Goal: Information Seeking & Learning: Learn about a topic

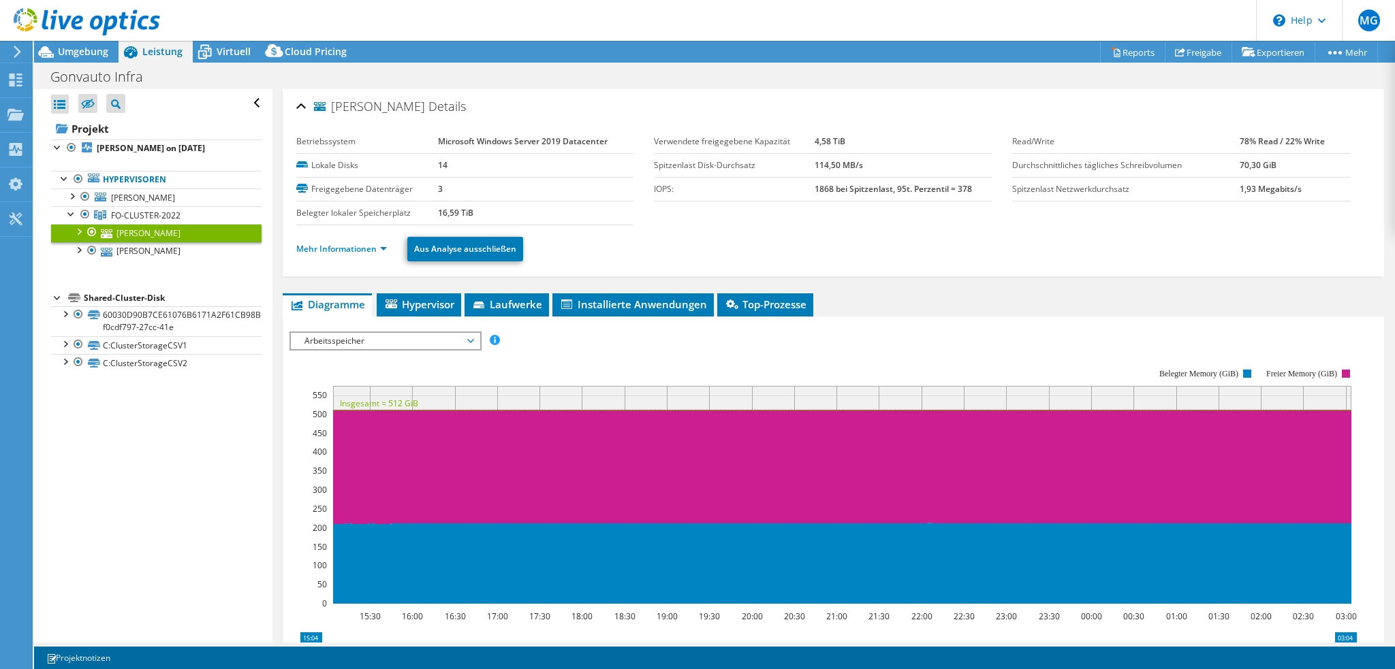
select select "USD"
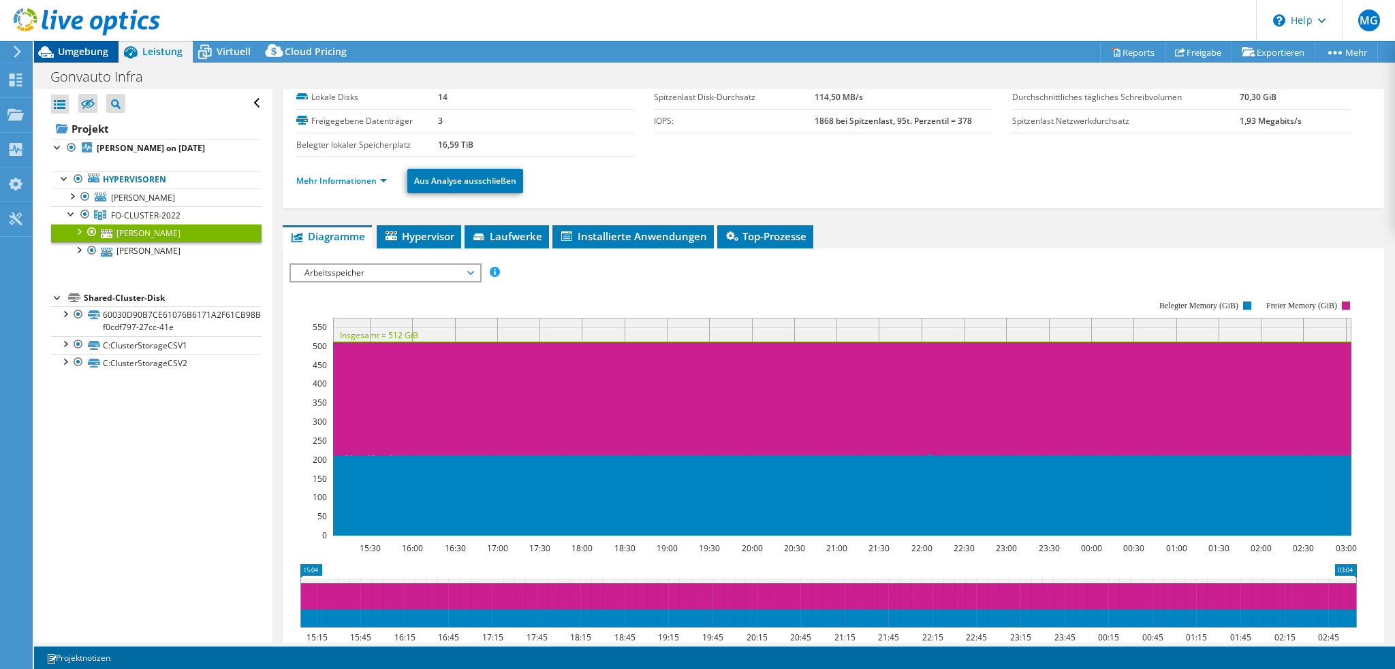
click at [80, 53] on span "Umgebung" at bounding box center [83, 51] width 50 height 13
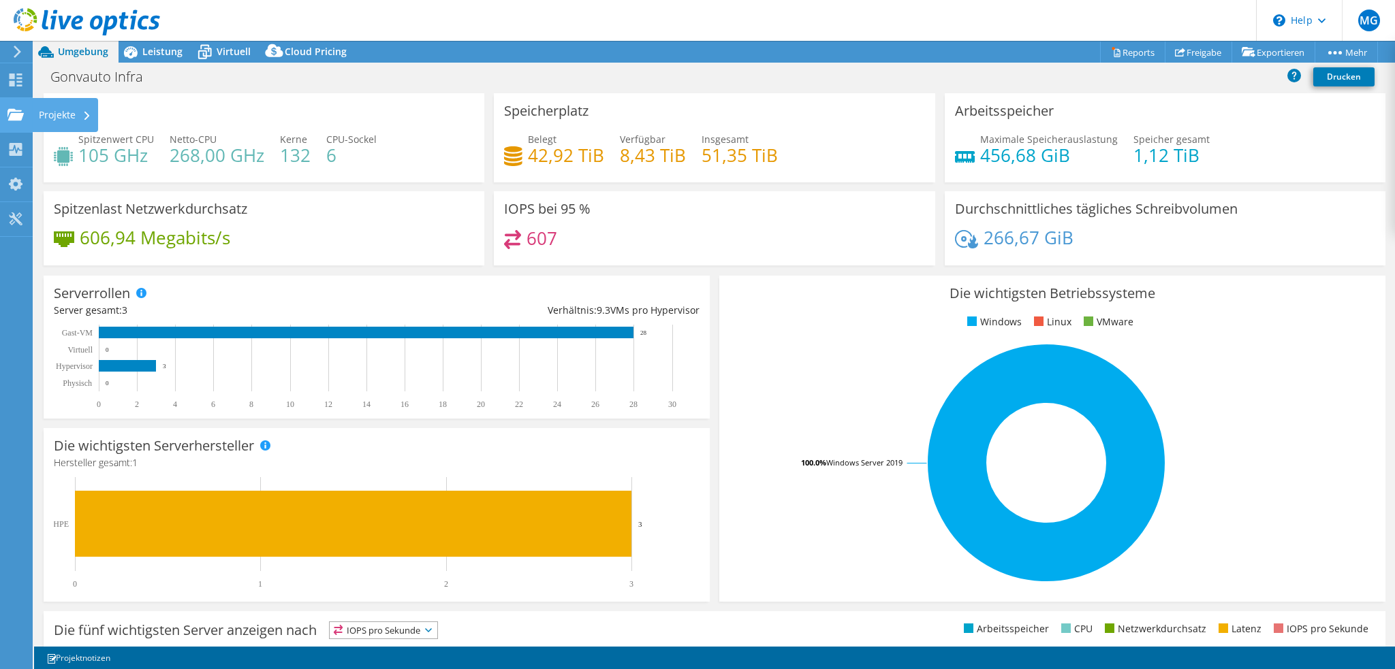
click at [18, 110] on use at bounding box center [15, 114] width 16 height 12
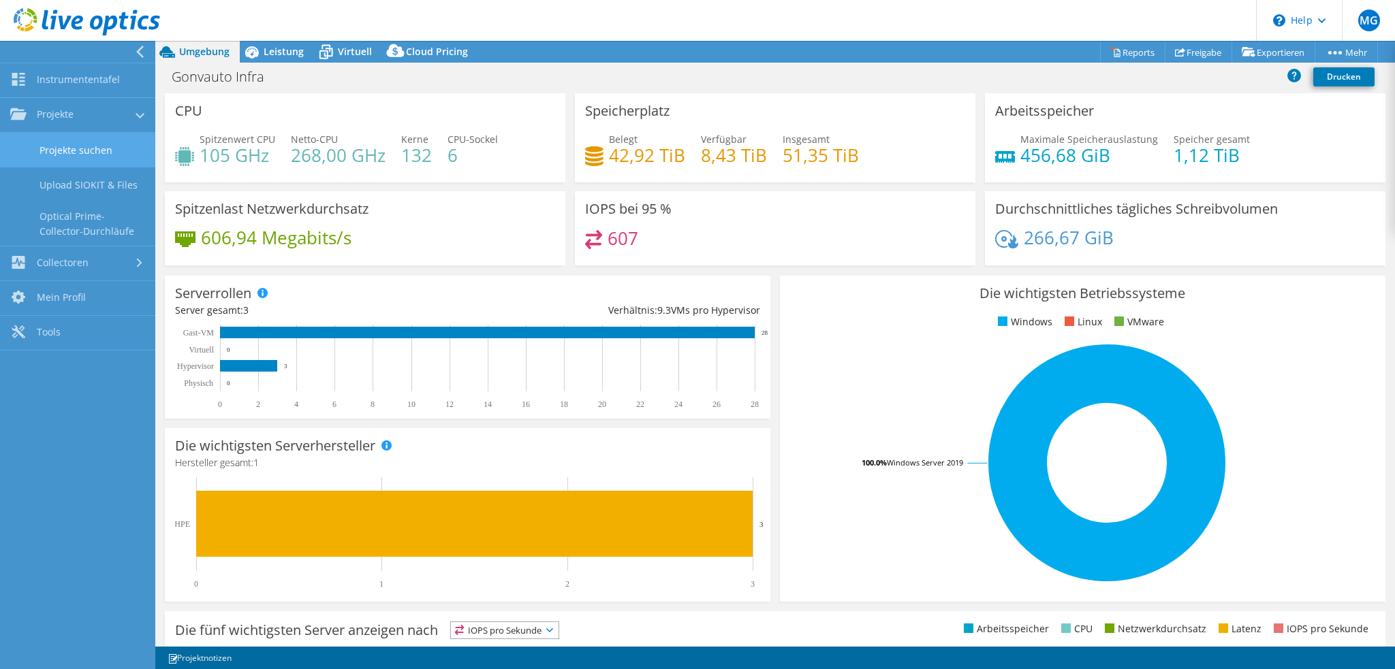
click at [49, 151] on link "Projekte suchen" at bounding box center [77, 150] width 155 height 35
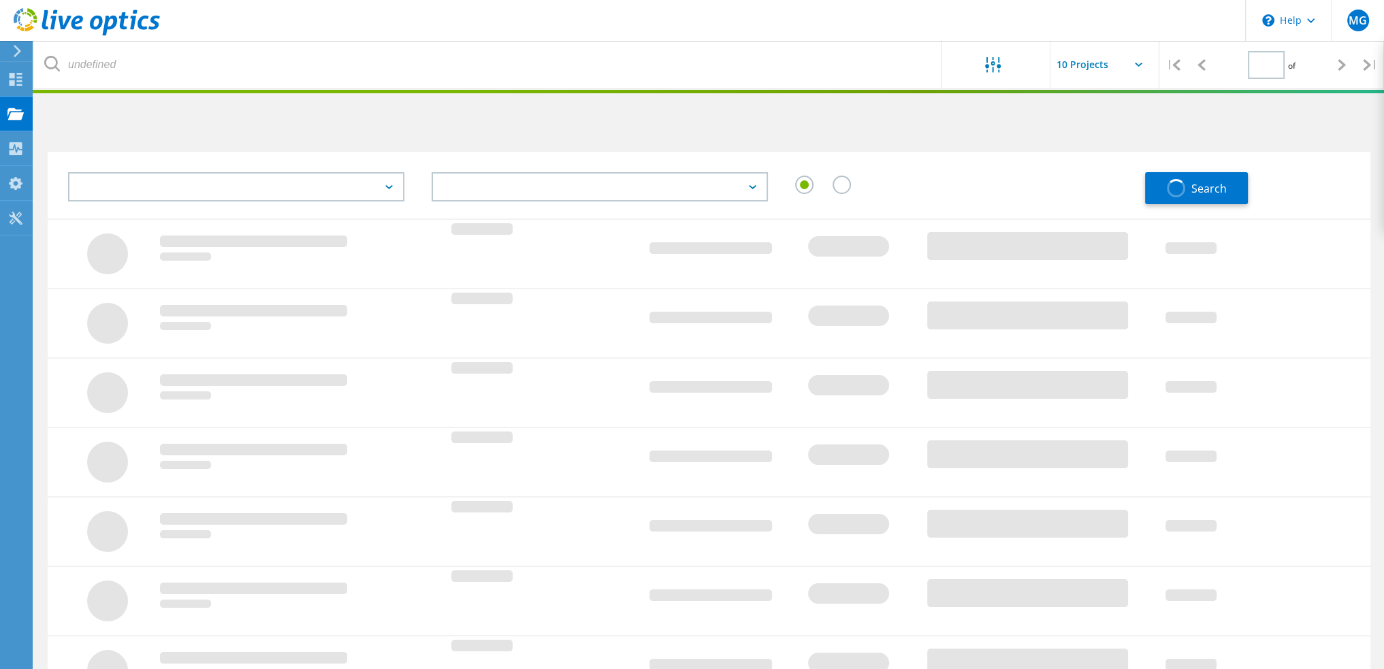
type input "1"
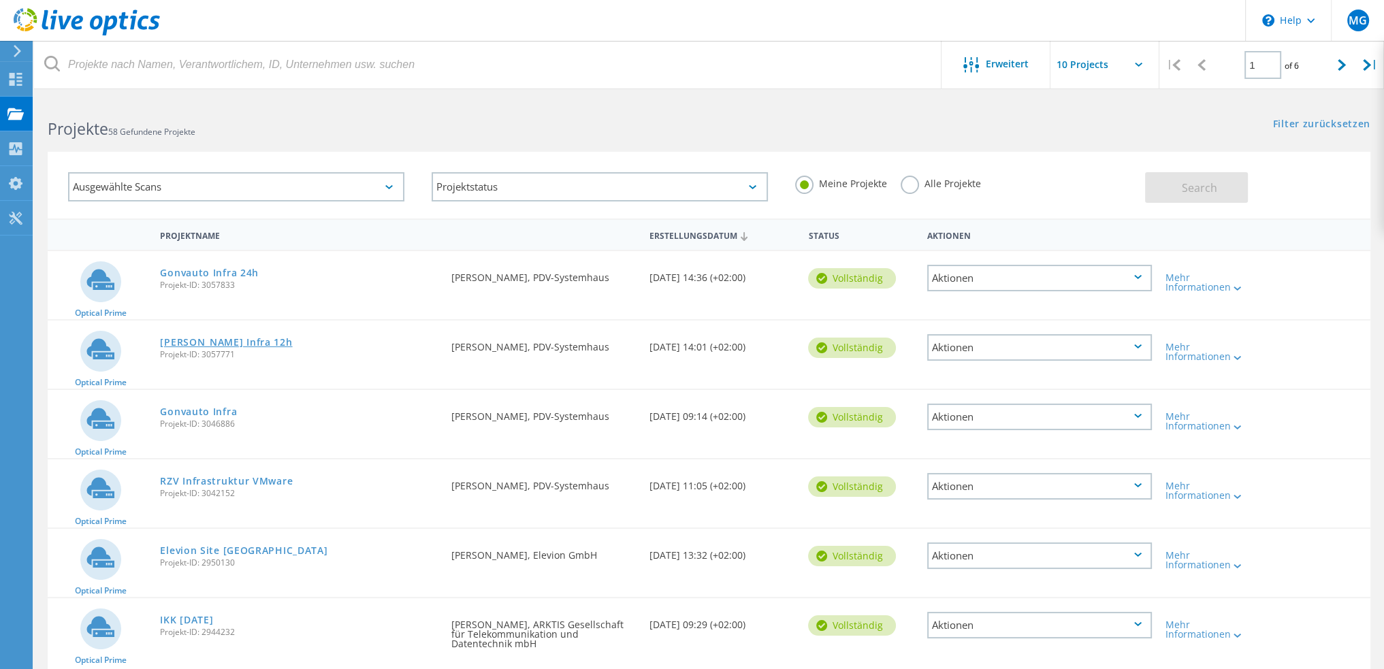
click at [219, 340] on link "[PERSON_NAME] Infra 12h" at bounding box center [226, 343] width 132 height 10
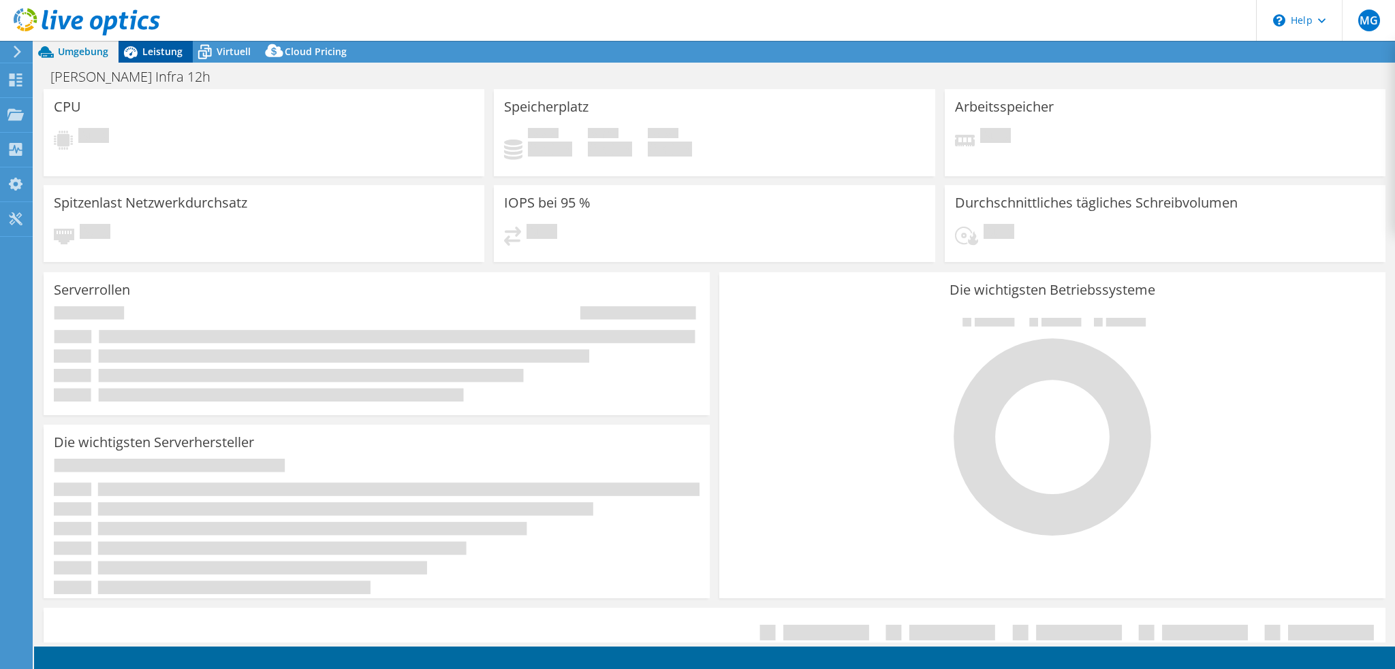
click at [152, 49] on span "Leistung" at bounding box center [162, 51] width 40 height 13
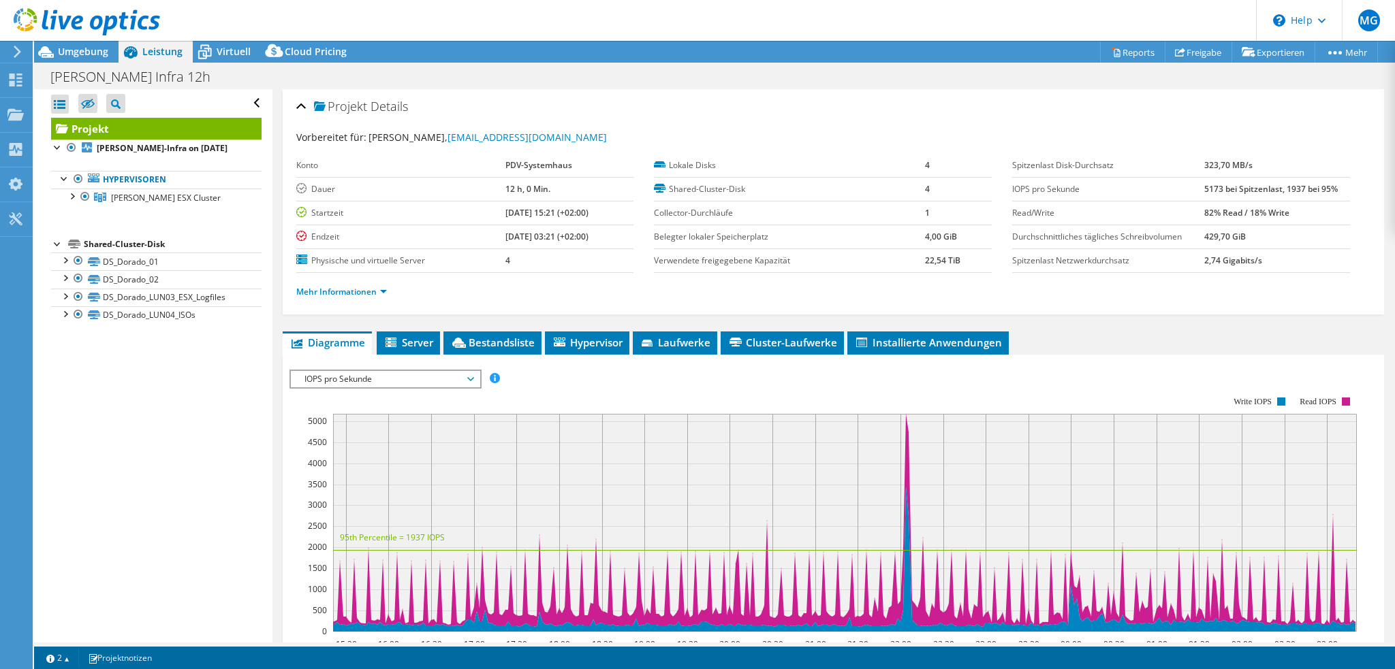
select select "USD"
click at [69, 193] on div at bounding box center [72, 196] width 14 height 14
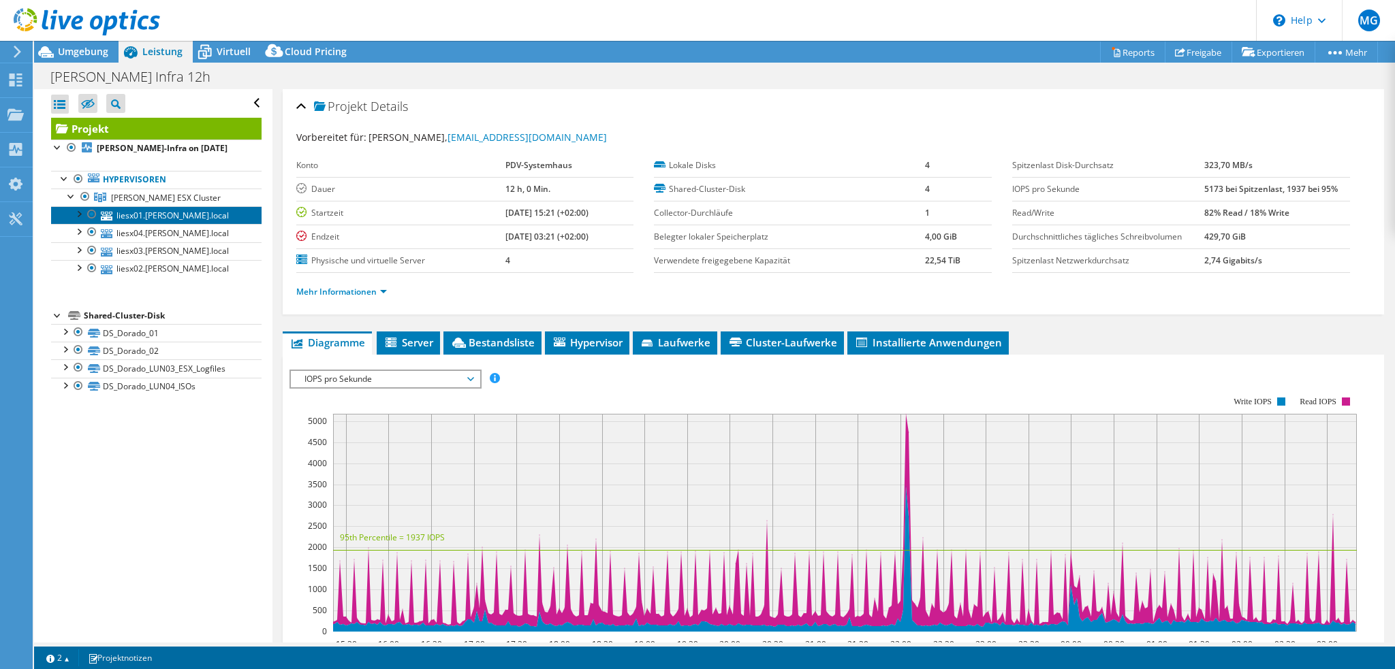
click at [185, 219] on link "liesx01.[PERSON_NAME].local" at bounding box center [156, 215] width 210 height 18
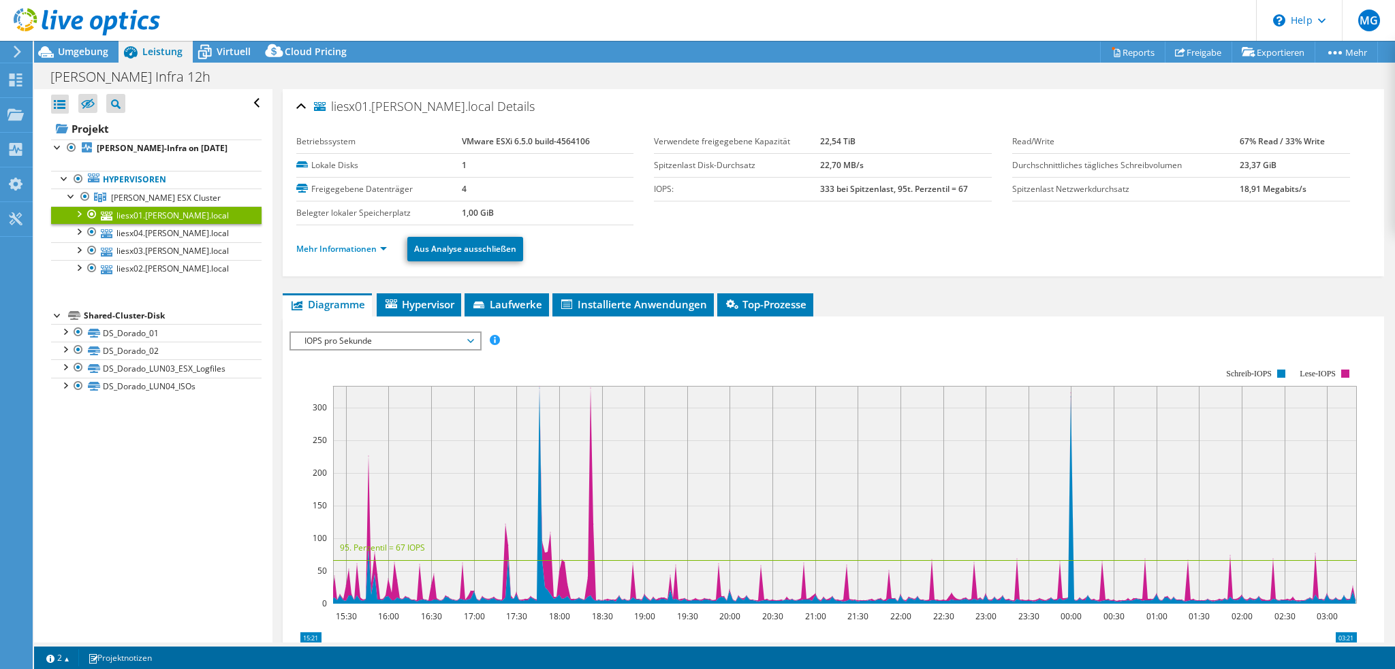
click at [365, 338] on span "IOPS pro Sekunde" at bounding box center [385, 341] width 175 height 16
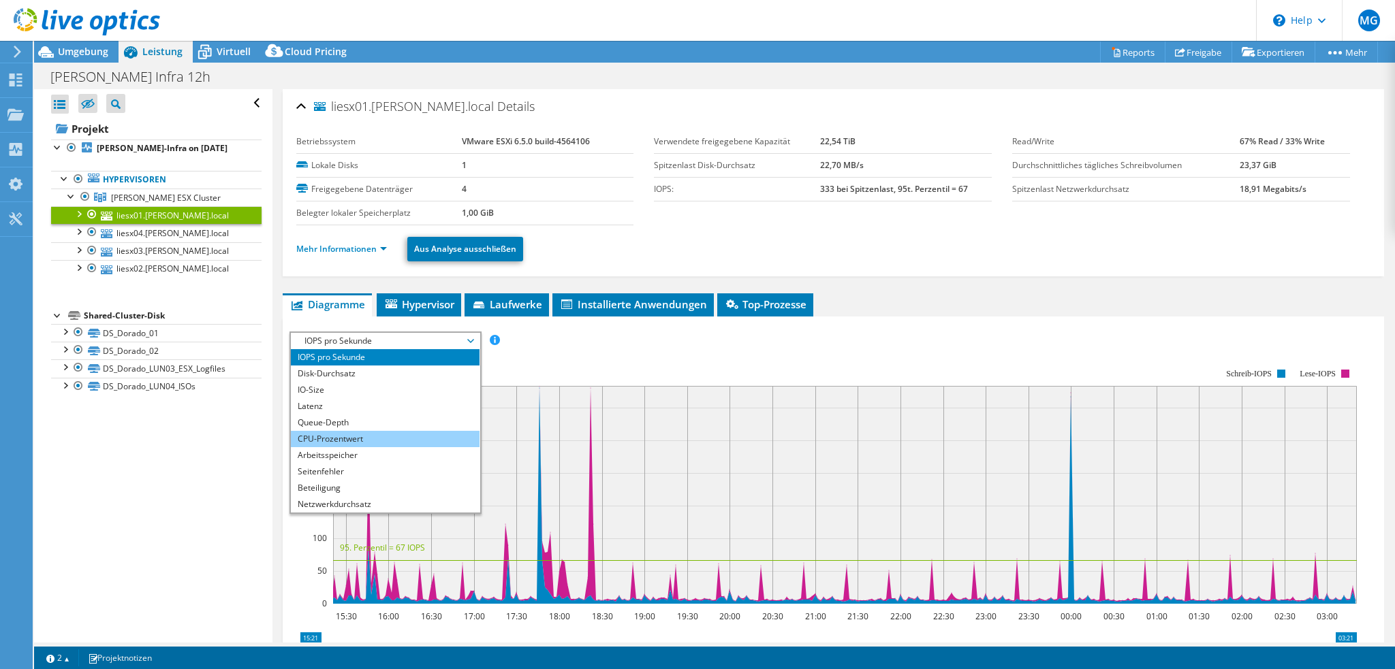
click at [363, 438] on li "CPU-Prozentwert" at bounding box center [385, 439] width 189 height 16
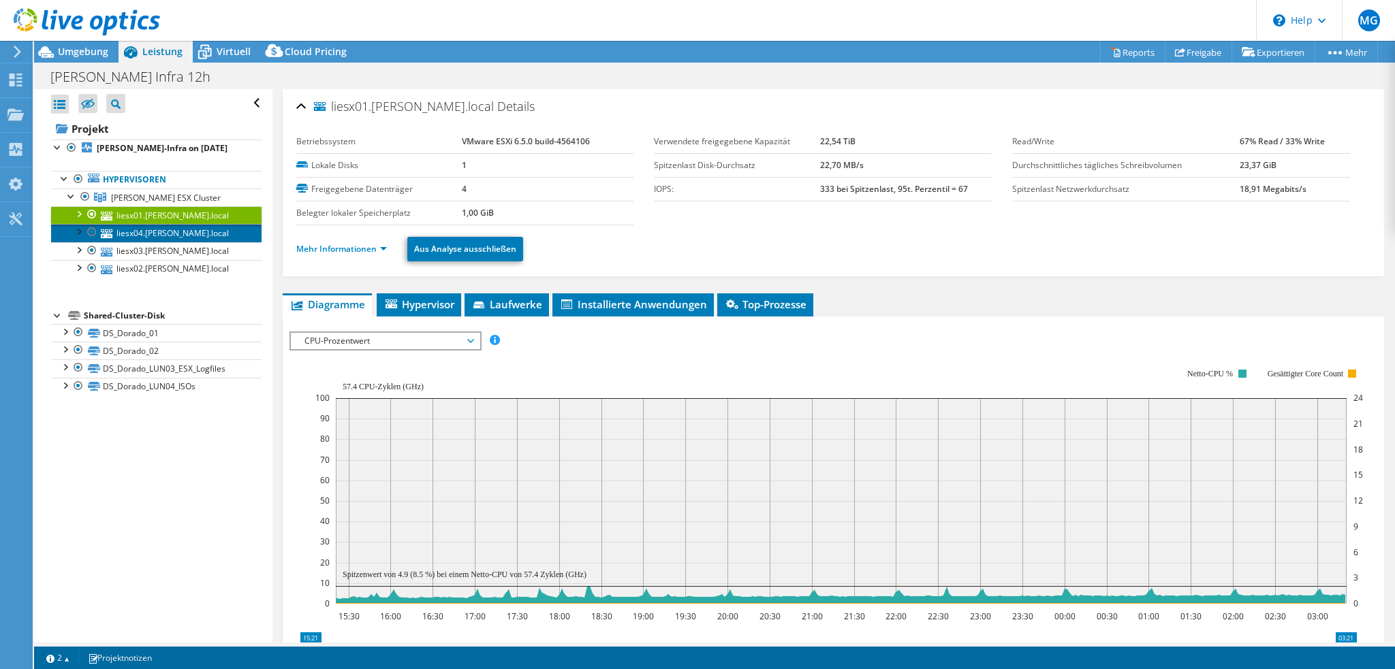
click at [178, 234] on link "liesx04.[PERSON_NAME].local" at bounding box center [156, 233] width 210 height 18
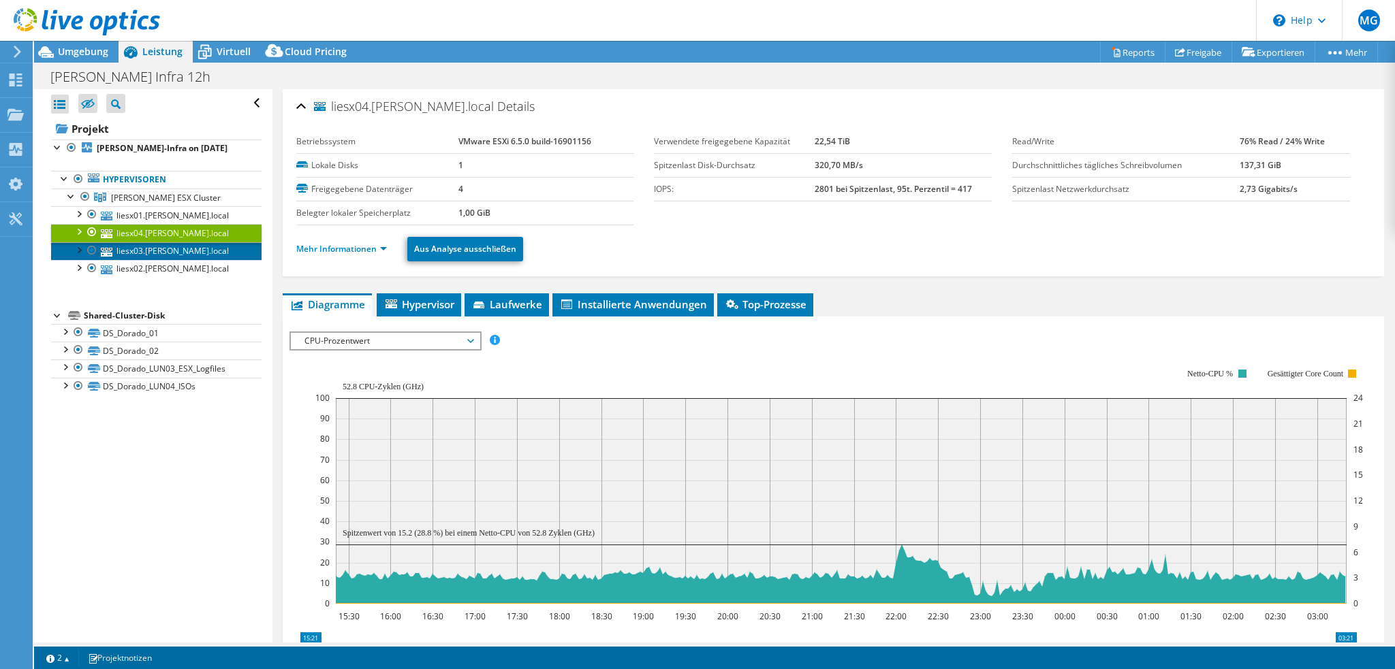
click at [168, 247] on link "liesx03.[PERSON_NAME].local" at bounding box center [156, 251] width 210 height 18
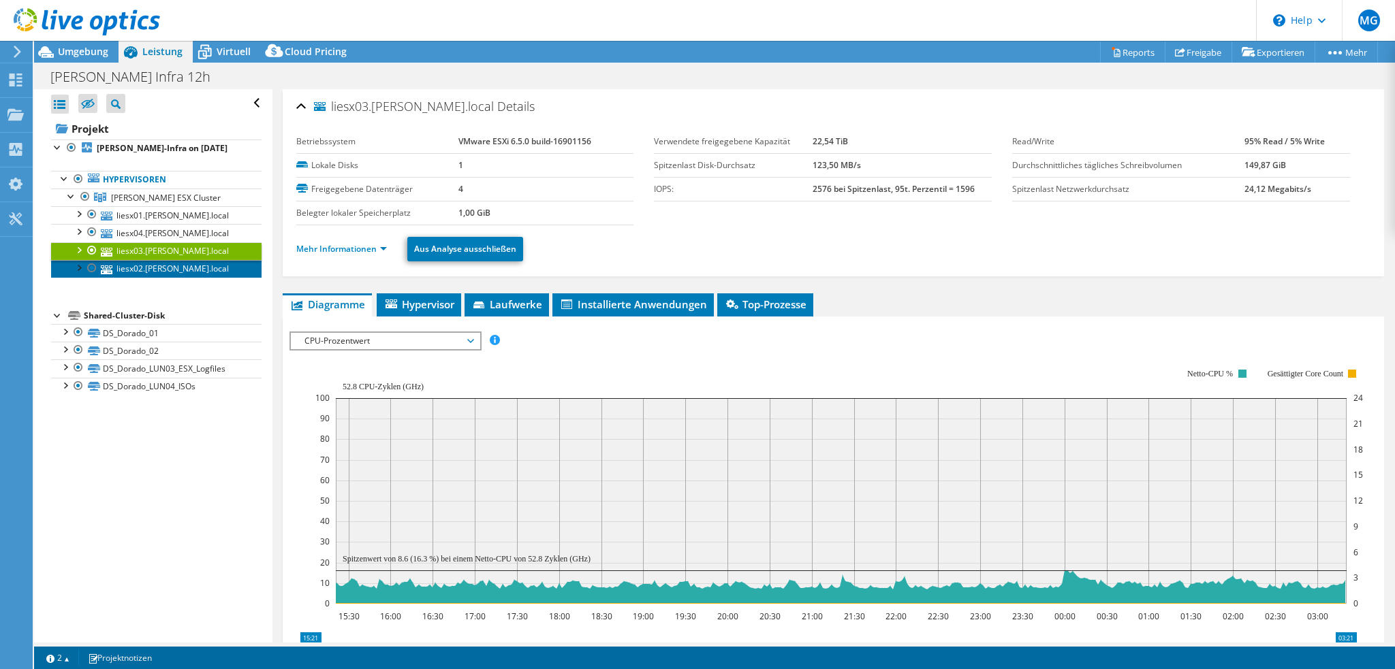
click at [166, 264] on link "liesx02.[PERSON_NAME].local" at bounding box center [156, 269] width 210 height 18
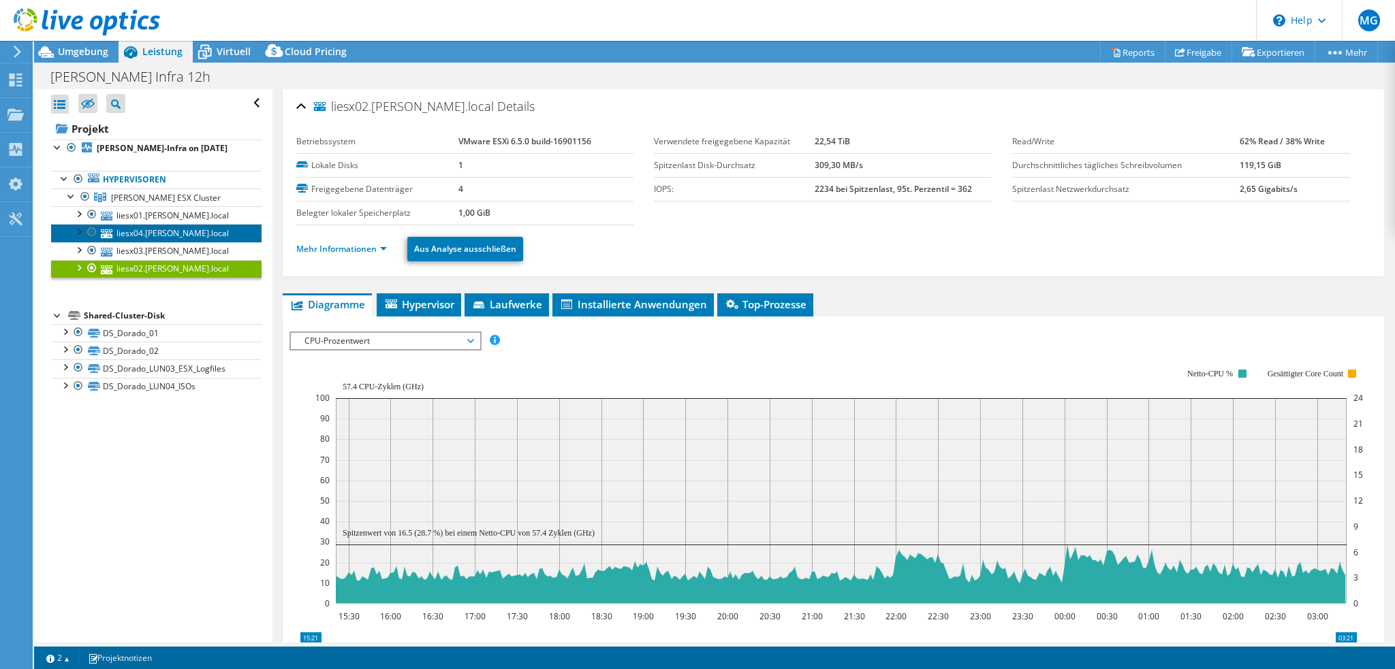
click at [161, 233] on link "liesx04.[PERSON_NAME].local" at bounding box center [156, 233] width 210 height 18
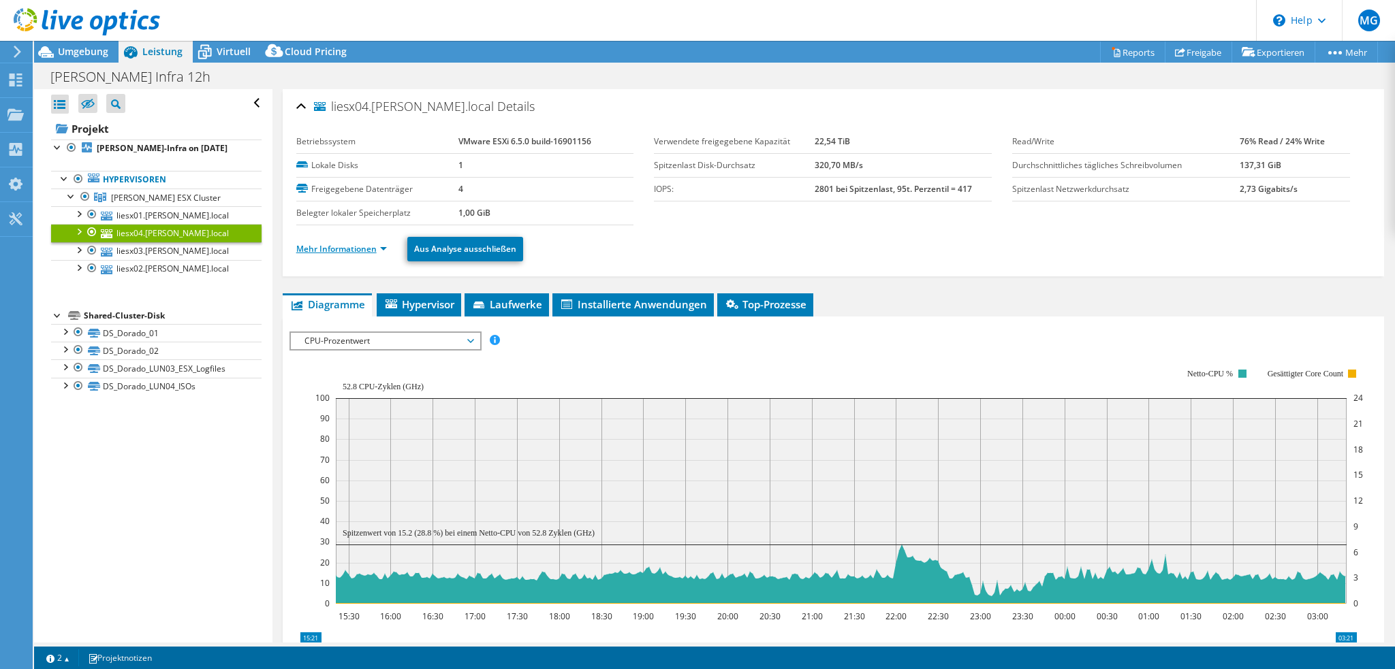
click at [348, 243] on link "Mehr Informationen" at bounding box center [341, 249] width 91 height 12
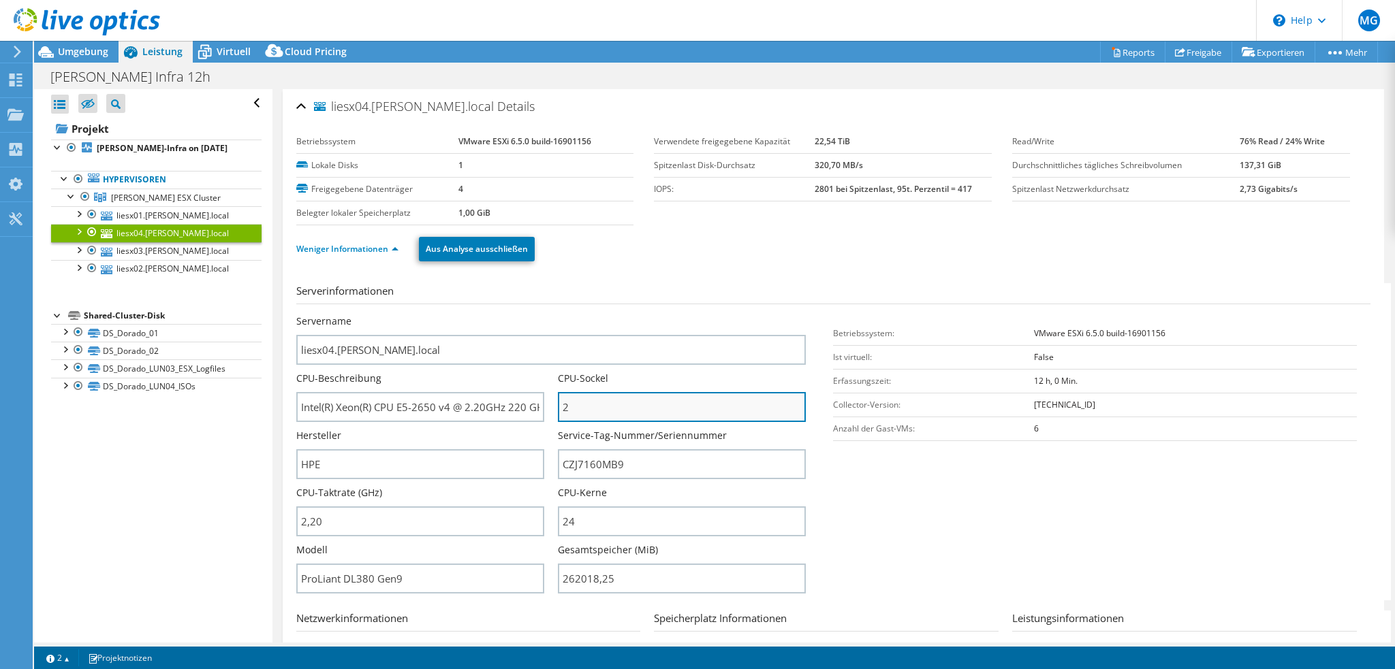
click at [569, 405] on input "2" at bounding box center [682, 407] width 248 height 30
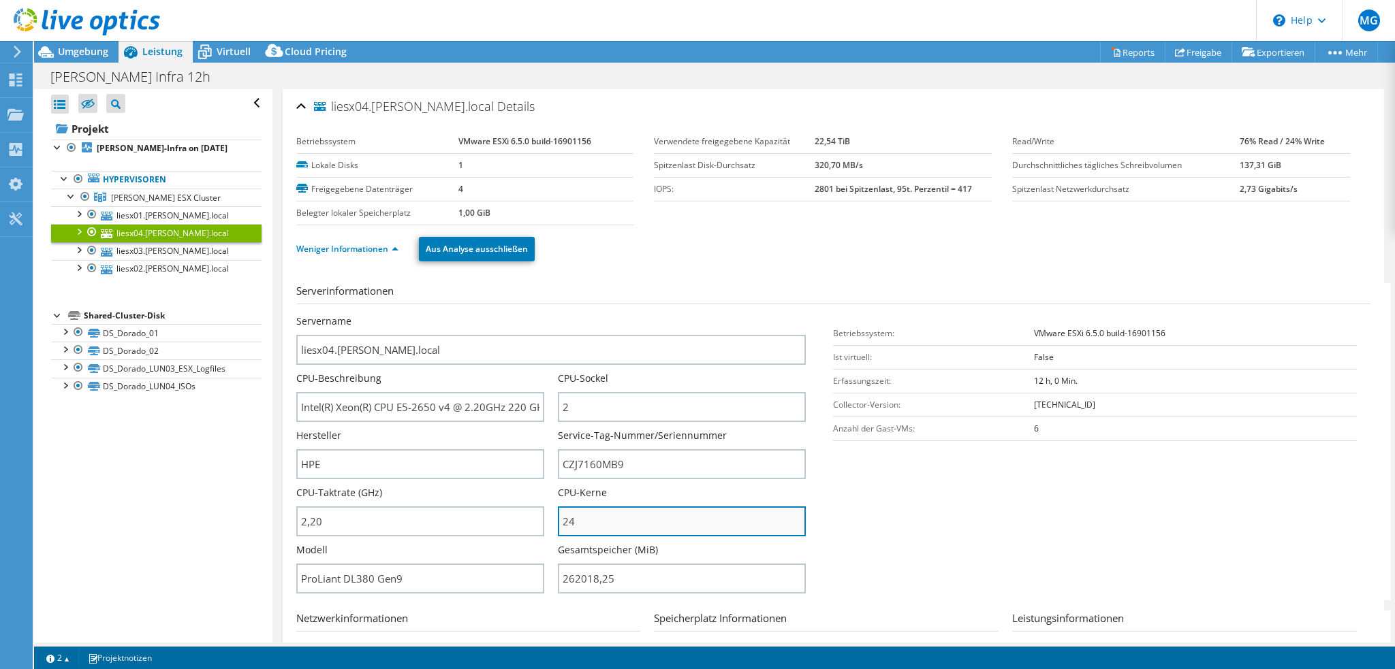
drag, startPoint x: 578, startPoint y: 521, endPoint x: 562, endPoint y: 521, distance: 16.3
click at [562, 521] on input "24" at bounding box center [682, 522] width 248 height 30
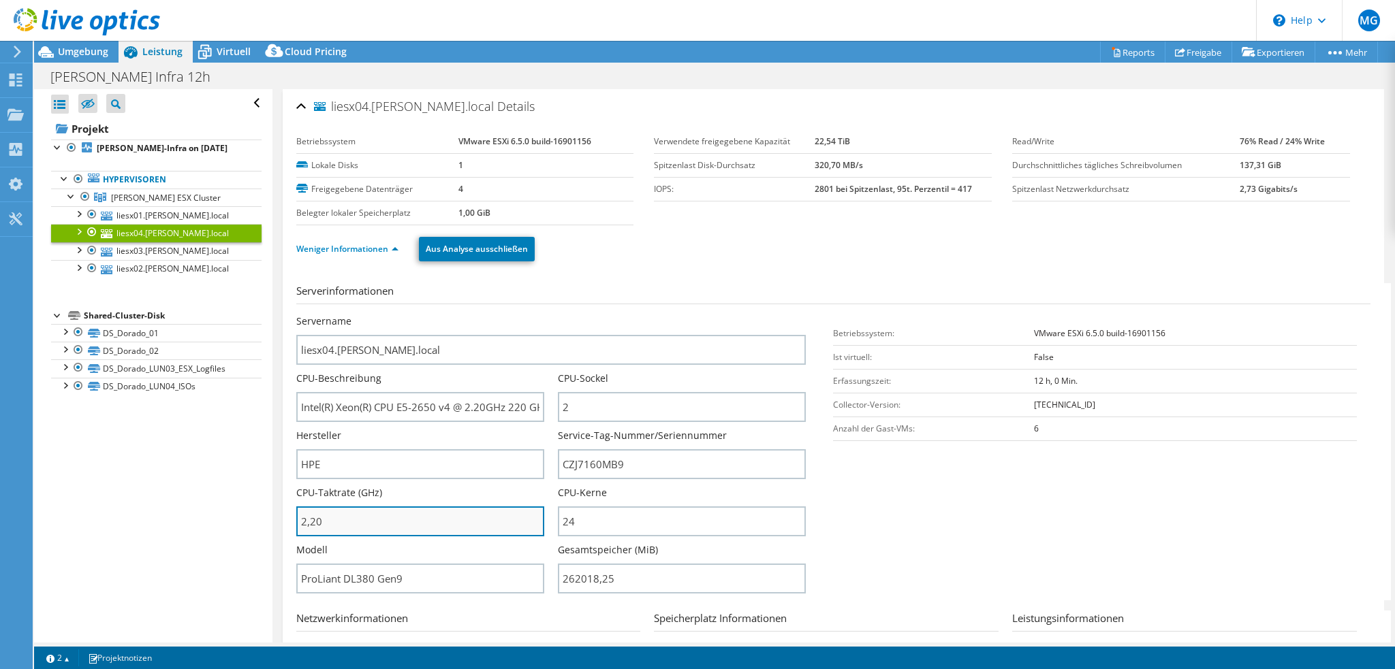
drag, startPoint x: 339, startPoint y: 518, endPoint x: 308, endPoint y: 520, distance: 31.4
click at [308, 520] on input "2,20" at bounding box center [420, 522] width 248 height 30
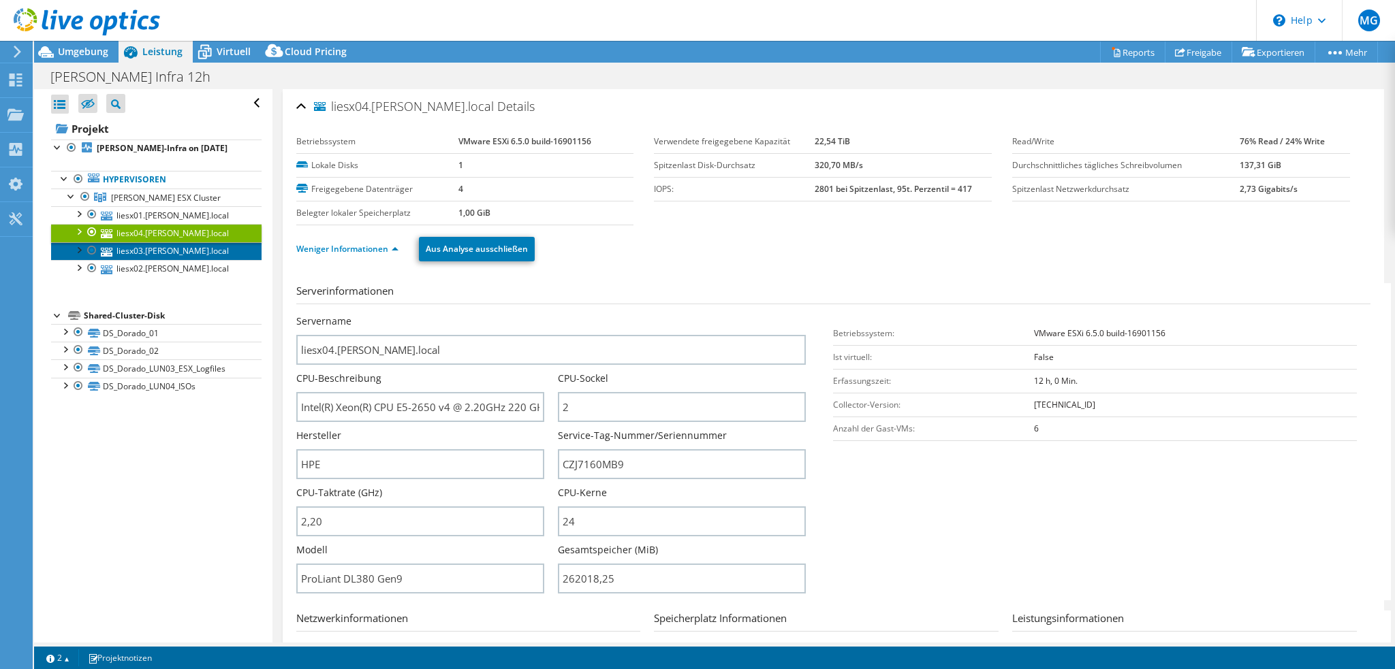
type input "220"
click at [157, 253] on link "liesx03.[PERSON_NAME].local" at bounding box center [156, 251] width 210 height 18
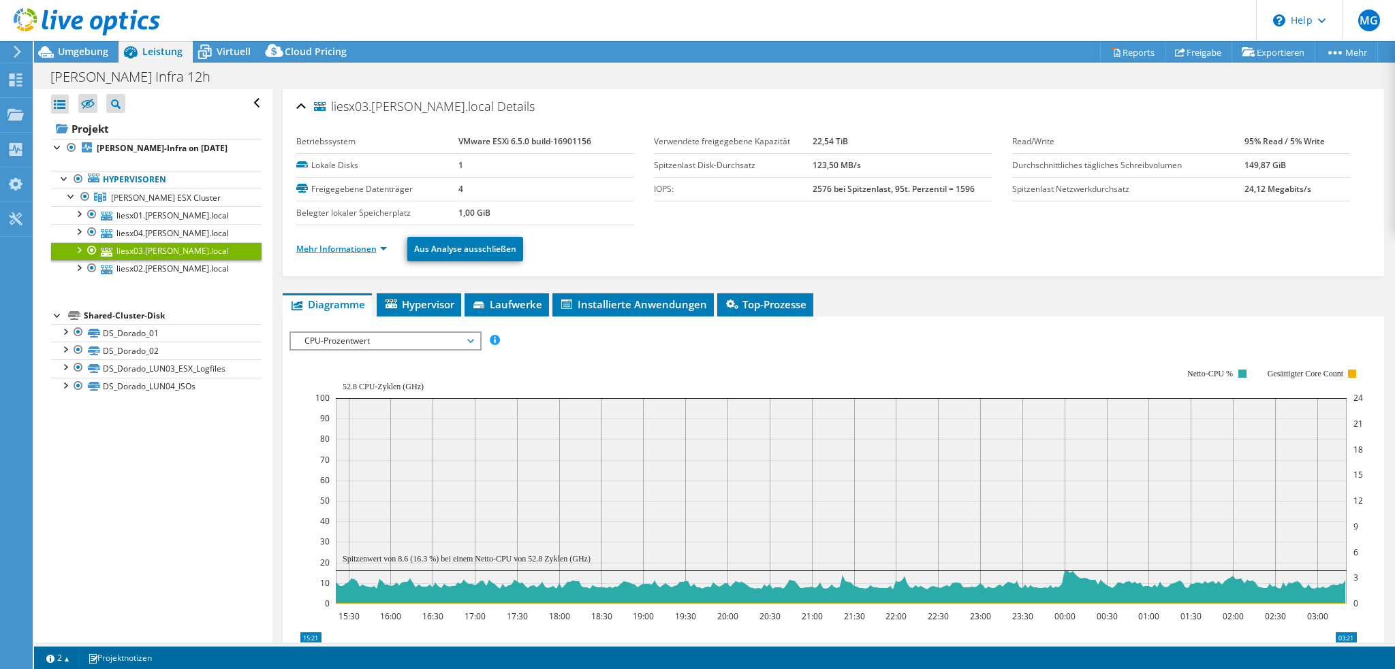
click at [357, 251] on link "Mehr Informationen" at bounding box center [341, 249] width 91 height 12
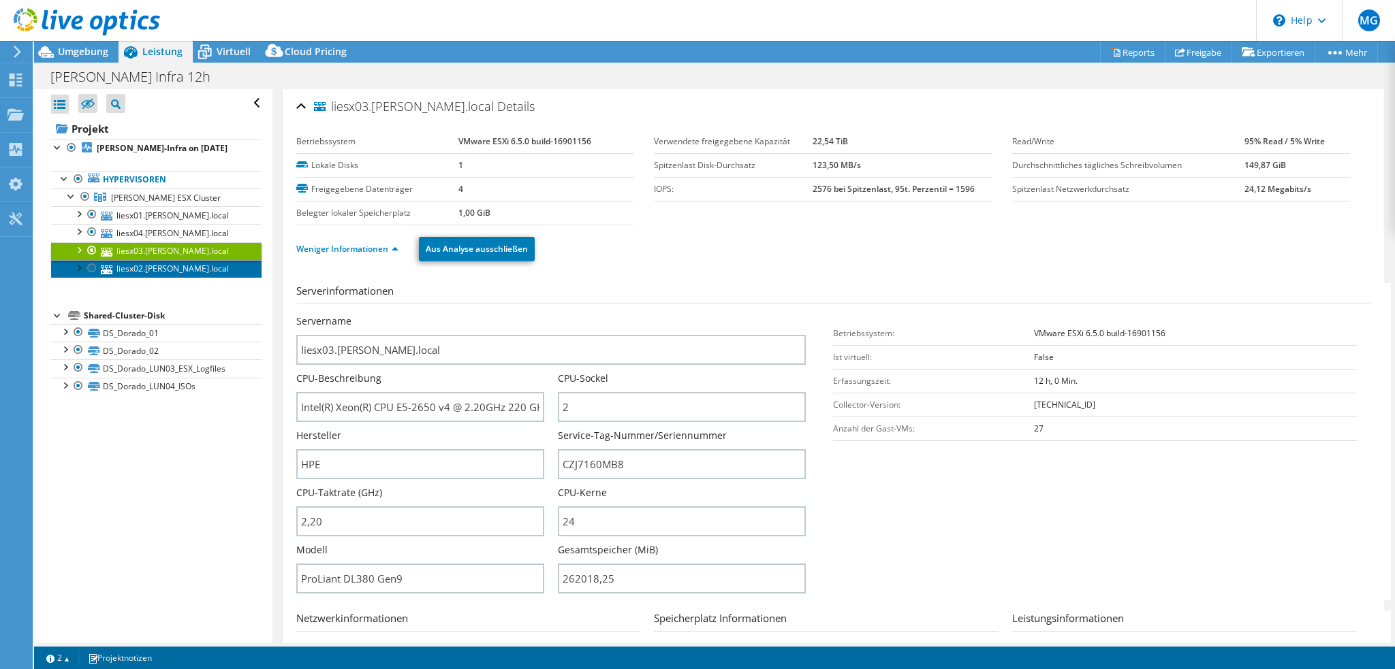
click at [172, 273] on link "liesx02.[PERSON_NAME].local" at bounding box center [156, 269] width 210 height 18
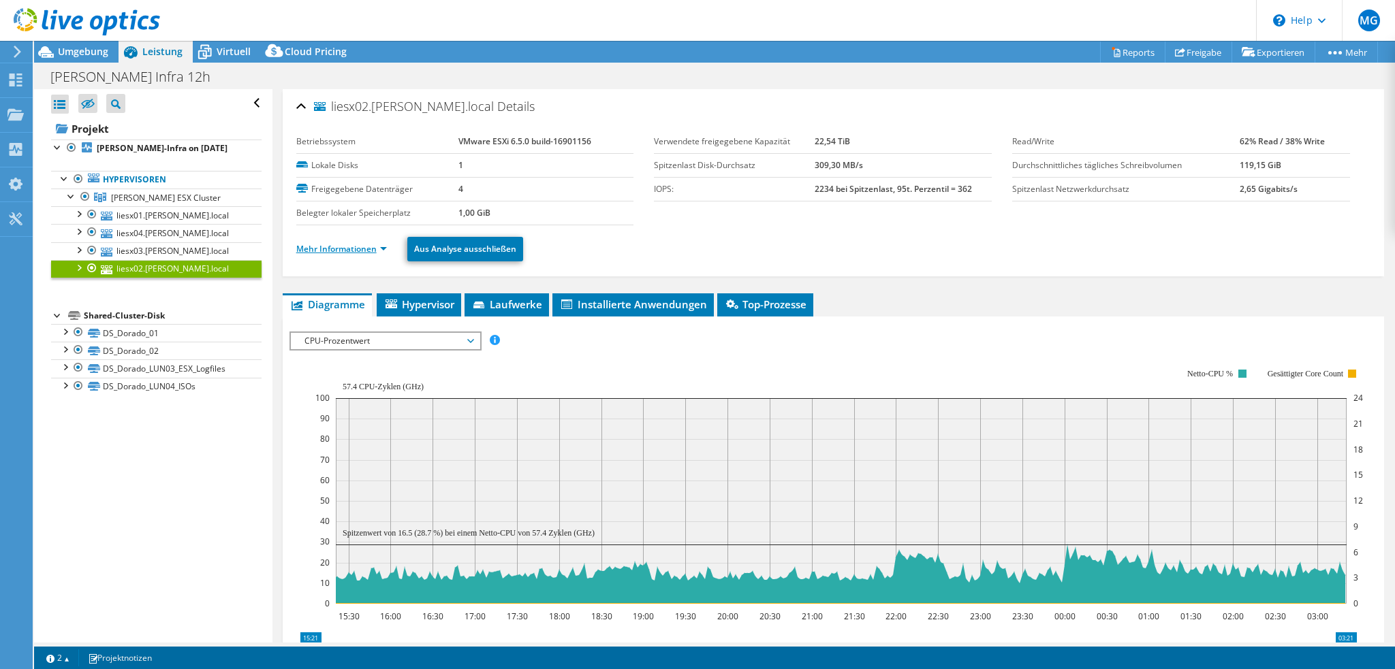
click at [341, 244] on link "Mehr Informationen" at bounding box center [341, 249] width 91 height 12
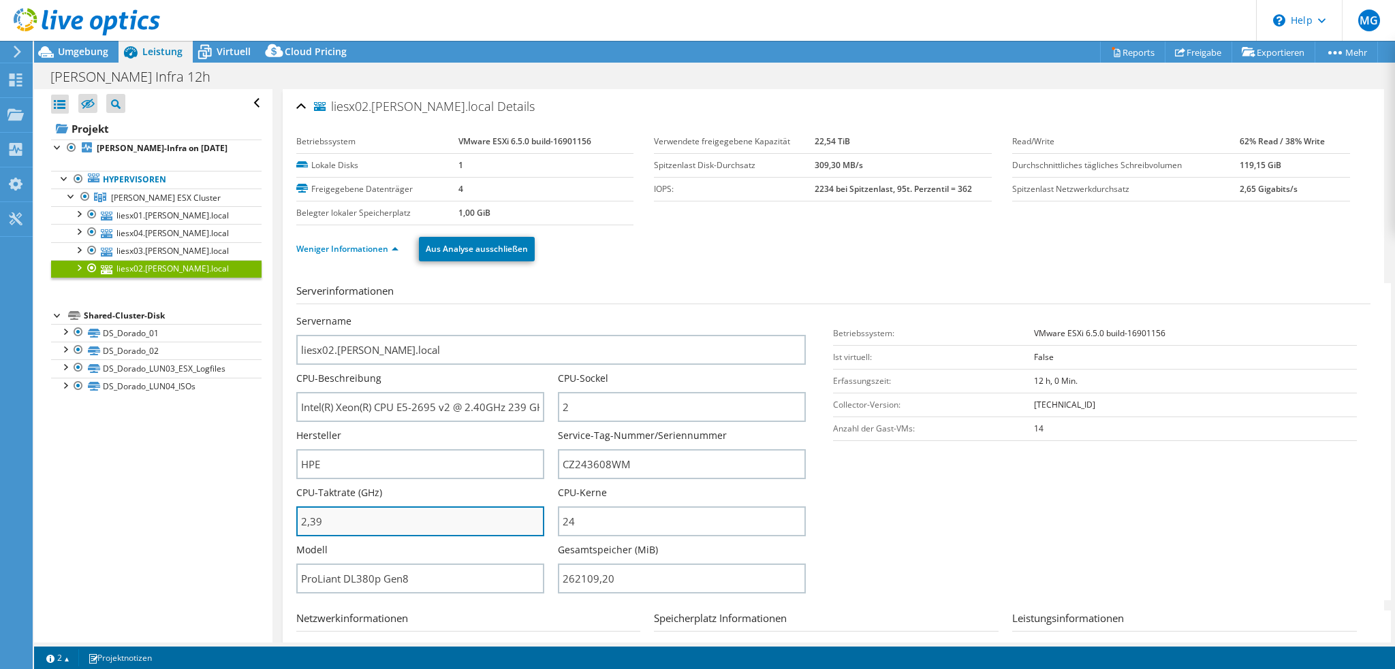
click at [332, 520] on input "2,39" at bounding box center [420, 522] width 248 height 30
type input "239"
click at [352, 251] on link "Weniger Informationen" at bounding box center [347, 249] width 102 height 12
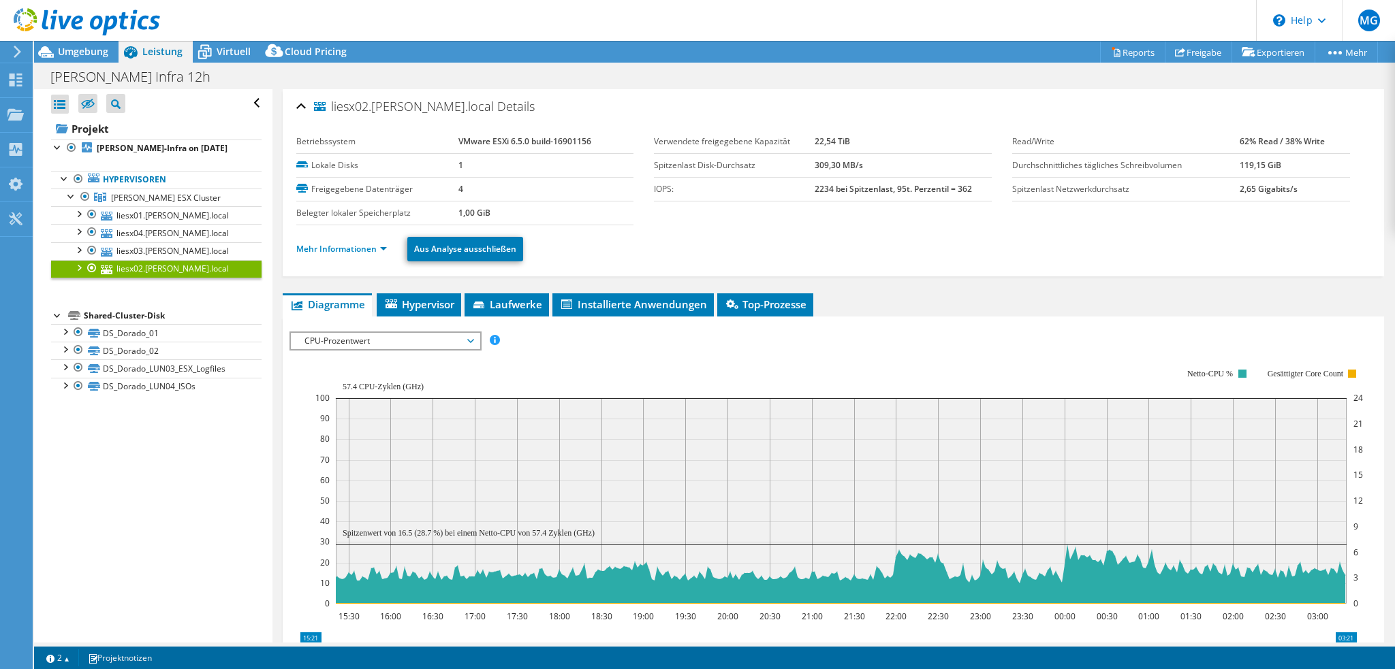
click at [362, 338] on span "CPU-Prozentwert" at bounding box center [385, 341] width 175 height 16
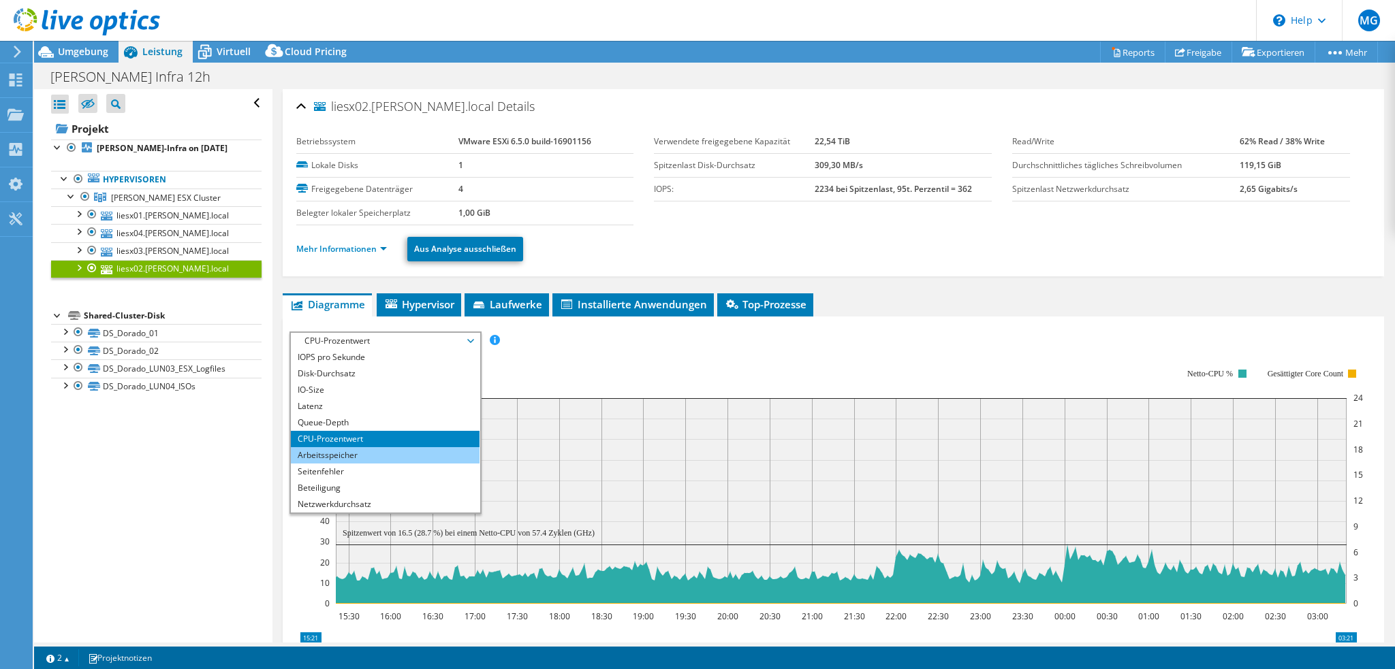
click at [360, 447] on li "Arbeitsspeicher" at bounding box center [385, 455] width 189 height 16
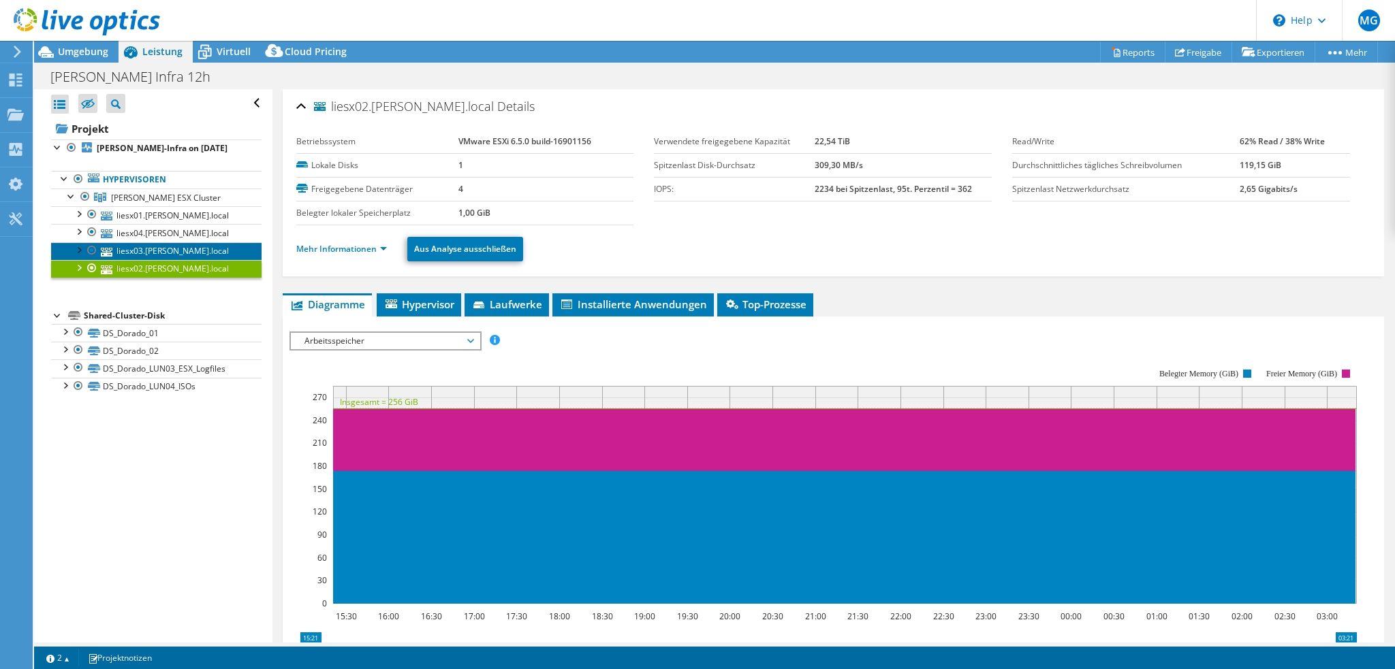
click at [177, 253] on link "liesx03.[PERSON_NAME].local" at bounding box center [156, 251] width 210 height 18
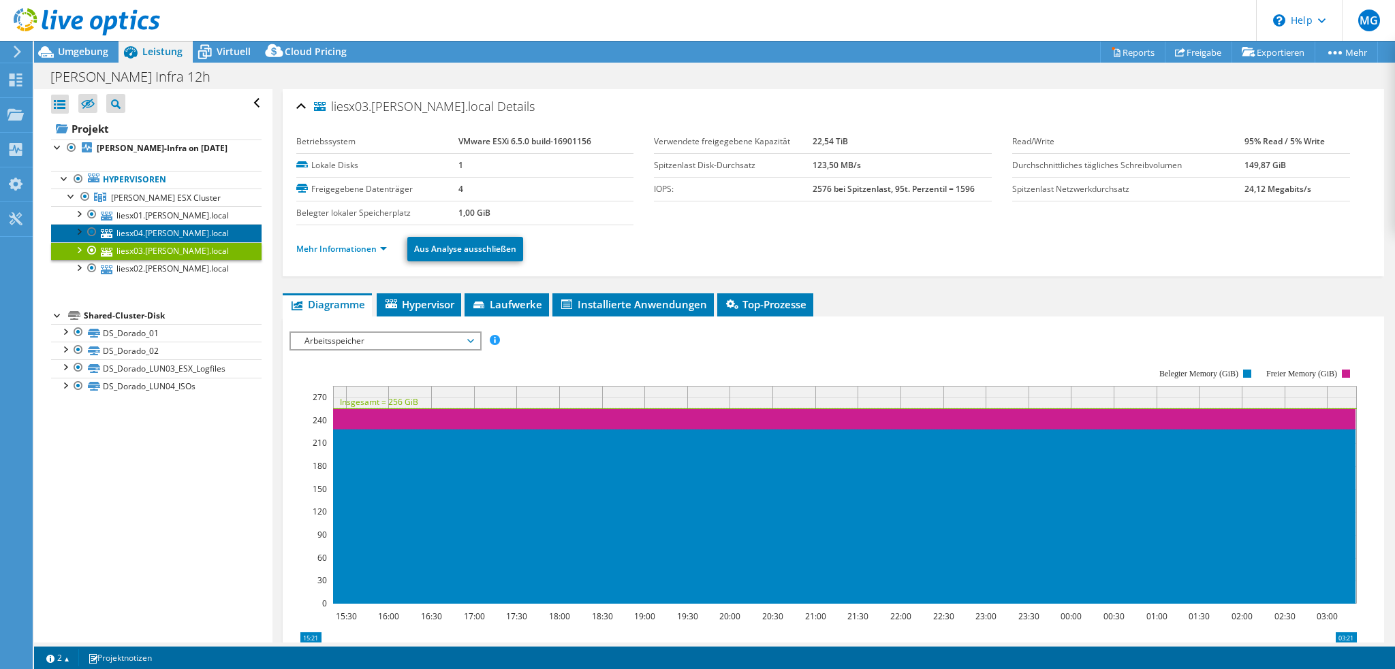
click at [171, 231] on link "liesx04.[PERSON_NAME].local" at bounding box center [156, 233] width 210 height 18
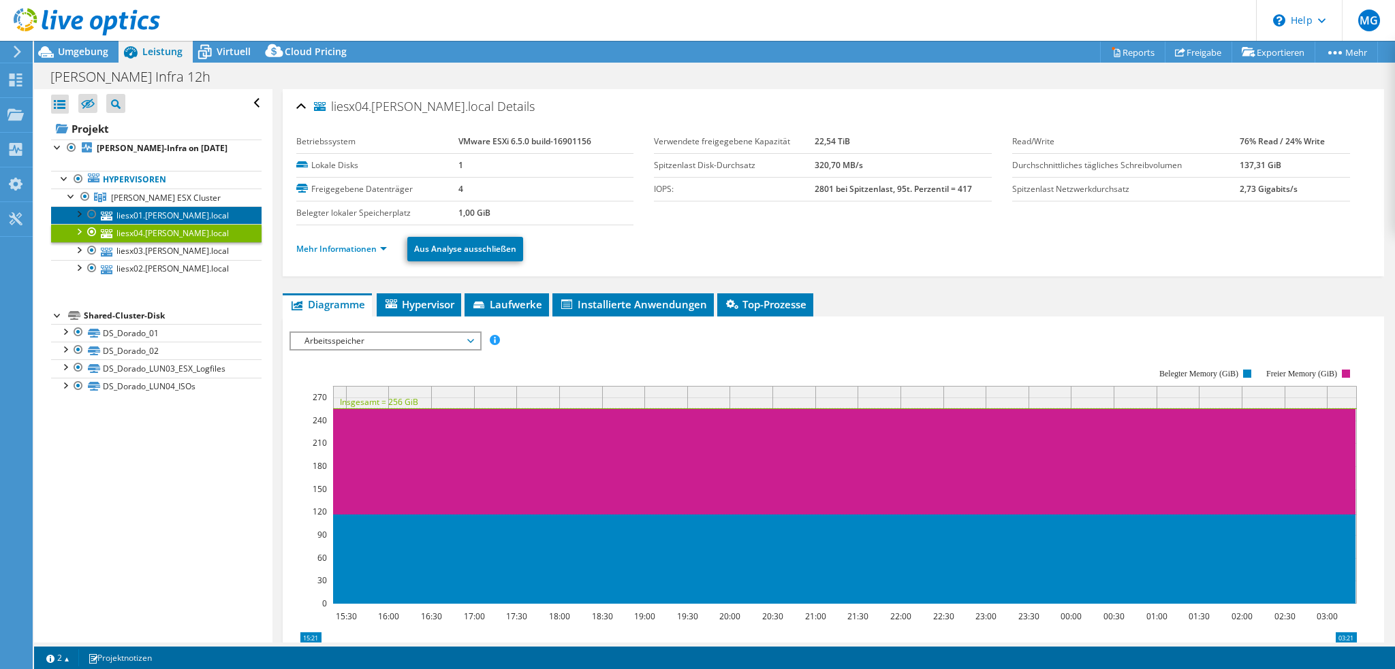
click at [161, 215] on link "liesx01.[PERSON_NAME].local" at bounding box center [156, 215] width 210 height 18
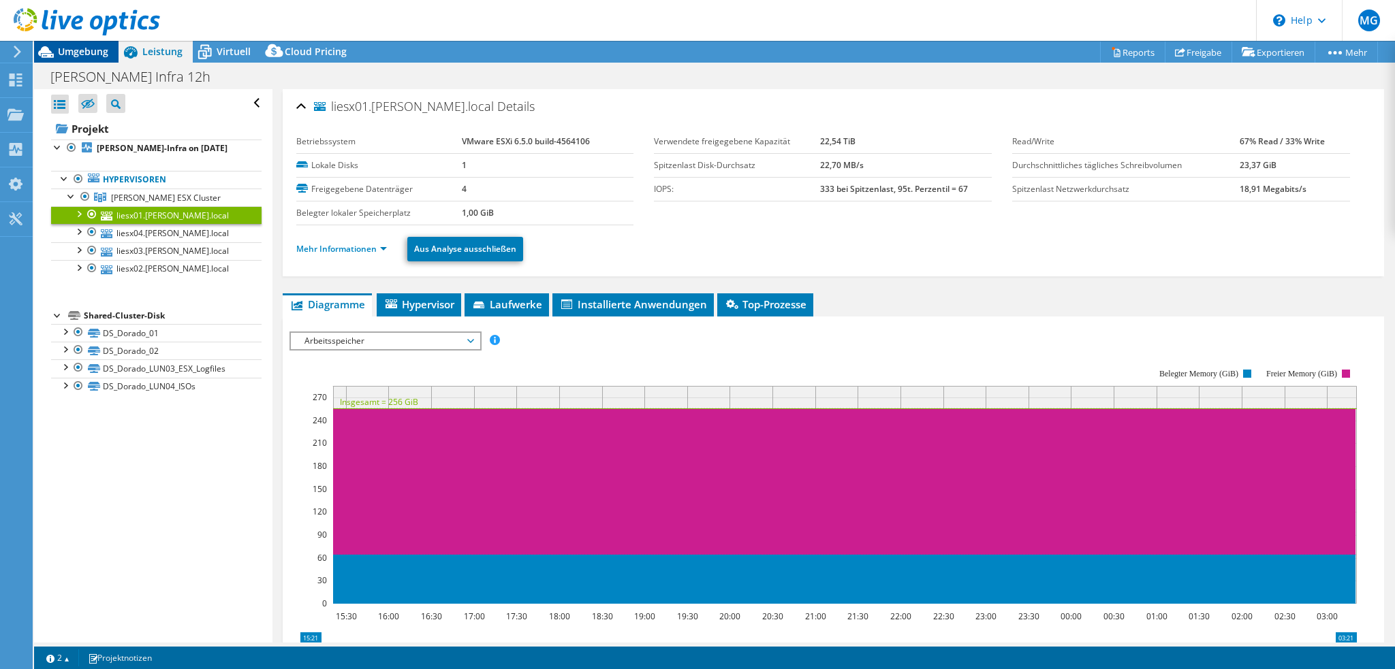
click at [98, 52] on span "Umgebung" at bounding box center [83, 51] width 50 height 13
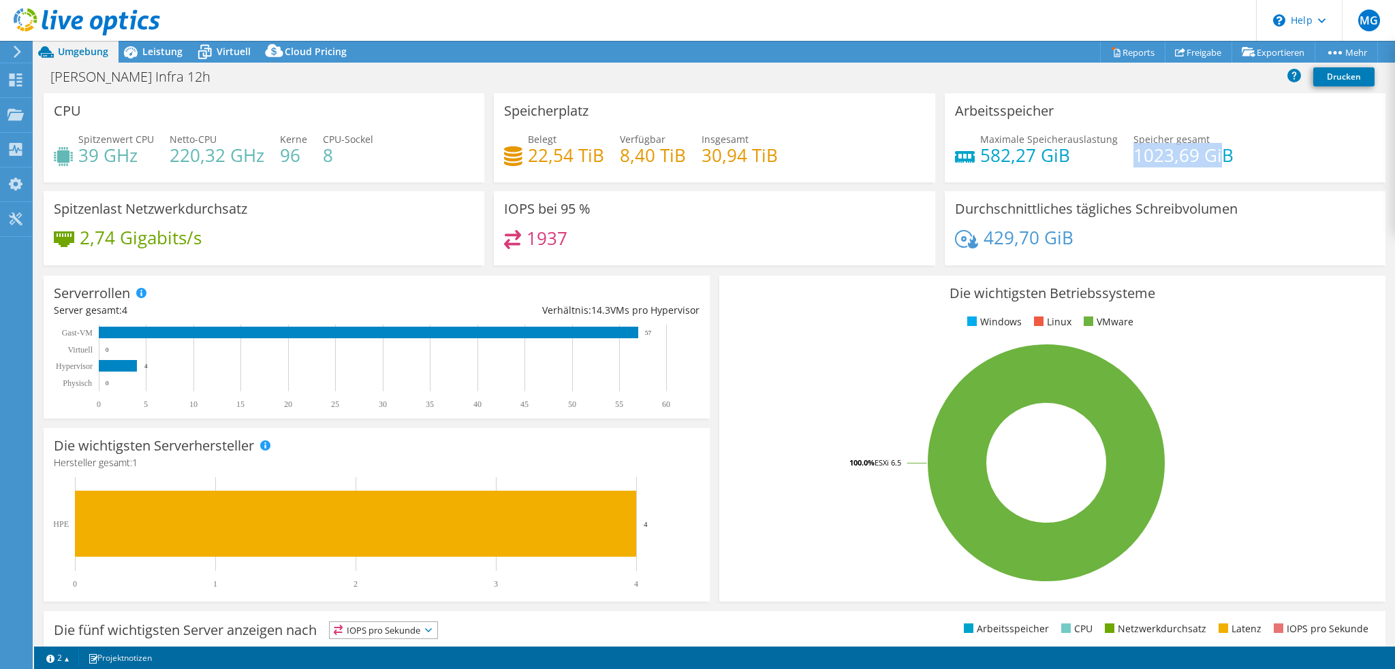
drag, startPoint x: 1124, startPoint y: 155, endPoint x: 1210, endPoint y: 153, distance: 85.8
click at [1210, 153] on h4 "1023,69 GiB" at bounding box center [1183, 155] width 100 height 15
drag, startPoint x: 975, startPoint y: 153, endPoint x: 1073, endPoint y: 155, distance: 98.8
click at [1073, 155] on h4 "582,27 GiB" at bounding box center [1049, 155] width 138 height 15
click at [987, 156] on h4 "582,27 GiB" at bounding box center [1049, 155] width 138 height 15
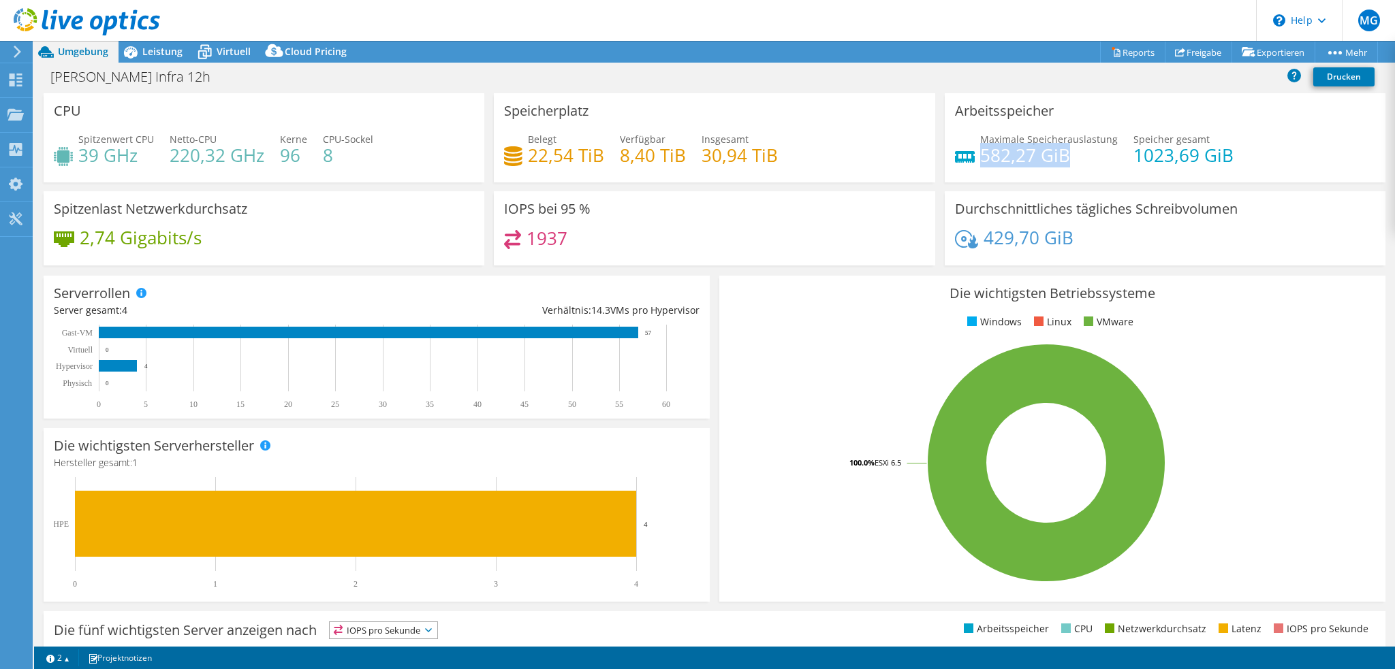
click at [987, 155] on h4 "582,27 GiB" at bounding box center [1049, 155] width 138 height 15
drag, startPoint x: 1199, startPoint y: 157, endPoint x: 1216, endPoint y: 157, distance: 17.7
click at [1216, 157] on h4 "1023,69 GiB" at bounding box center [1183, 155] width 100 height 15
click at [1120, 157] on div "Maximale Speicherauslastung 582,27 [PERSON_NAME] gesamt 1023,69 GiB" at bounding box center [1165, 154] width 420 height 44
drag, startPoint x: 1120, startPoint y: 157, endPoint x: 1224, endPoint y: 157, distance: 104.9
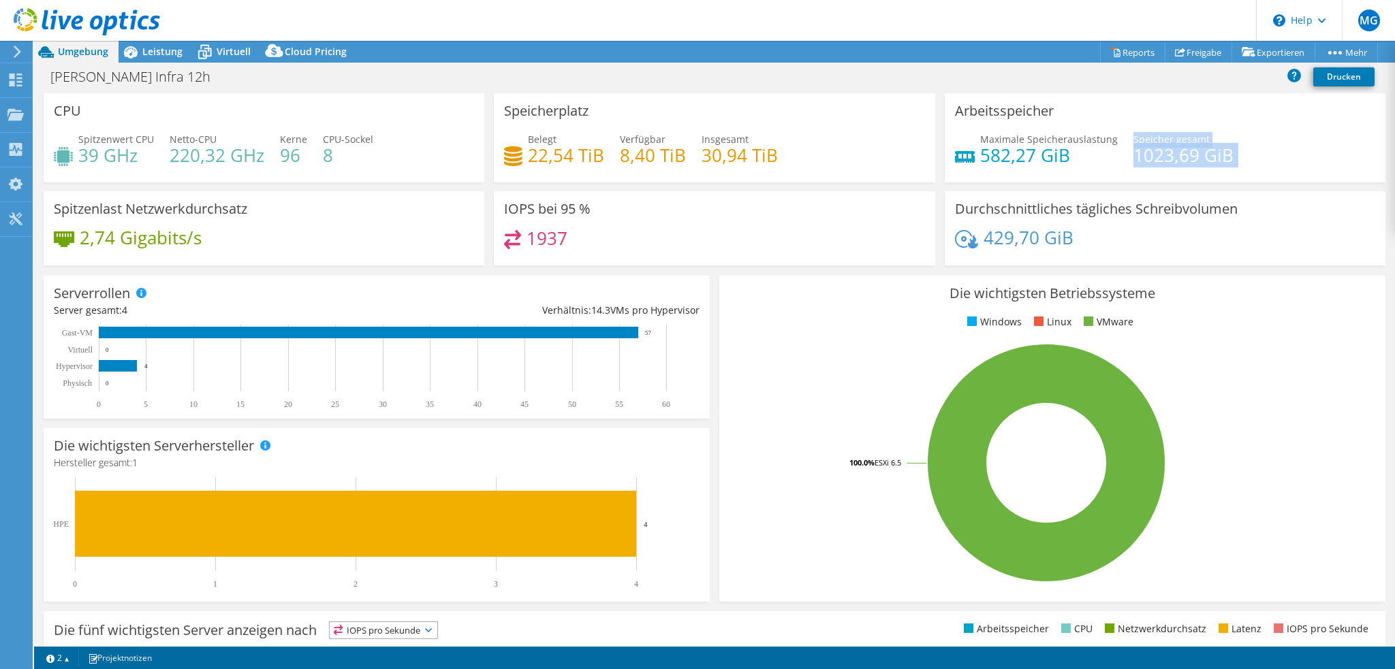
click at [1224, 157] on div "Maximale Speicherauslastung 582,27 [PERSON_NAME] gesamt 1023,69 GiB" at bounding box center [1165, 154] width 420 height 44
click at [1133, 161] on h4 "1023,69 GiB" at bounding box center [1183, 155] width 100 height 15
drag, startPoint x: 1124, startPoint y: 159, endPoint x: 1217, endPoint y: 159, distance: 92.6
click at [1217, 159] on h4 "1023,69 GiB" at bounding box center [1183, 155] width 100 height 15
click at [1133, 163] on h4 "1023,69 GiB" at bounding box center [1183, 155] width 100 height 15
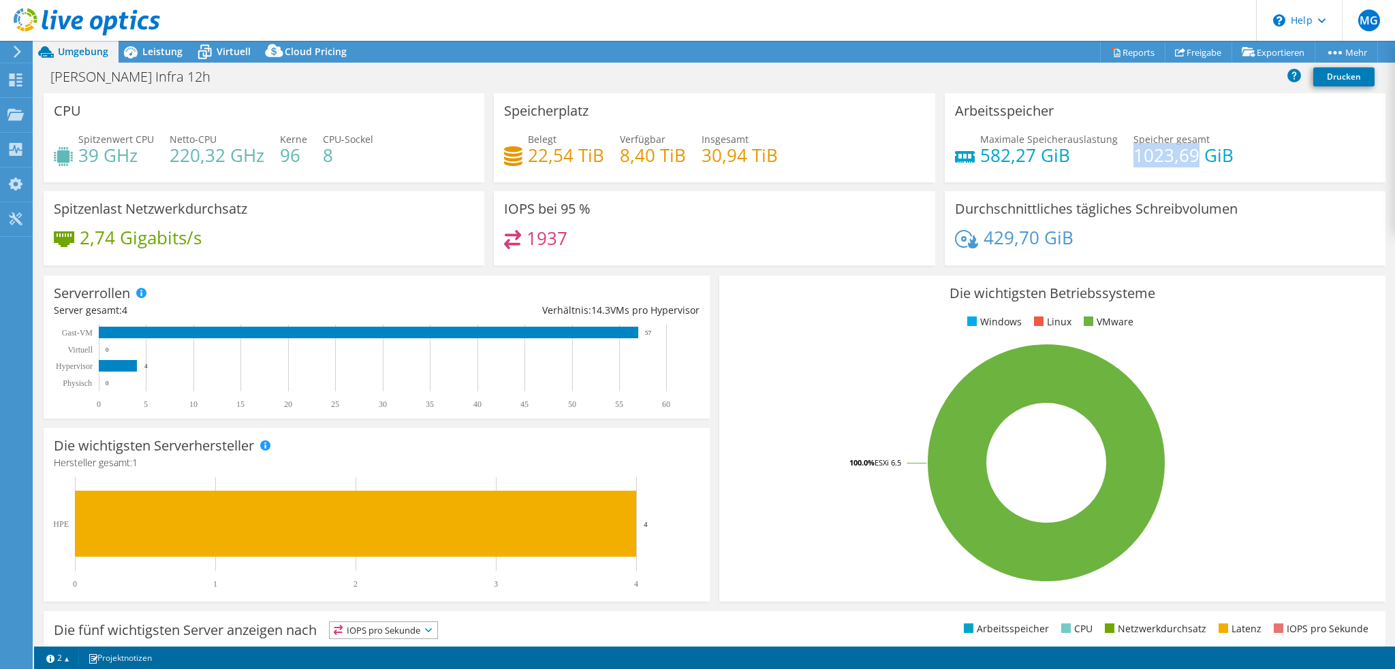
drag, startPoint x: 1123, startPoint y: 159, endPoint x: 1188, endPoint y: 159, distance: 64.7
click at [1188, 159] on h4 "1023,69 GiB" at bounding box center [1183, 155] width 100 height 15
click at [1120, 163] on div "Maximale Speicherauslastung 582,27 [PERSON_NAME] gesamt 1023,69 GiB" at bounding box center [1165, 154] width 420 height 44
drag, startPoint x: 1121, startPoint y: 155, endPoint x: 1199, endPoint y: 156, distance: 77.6
click at [1199, 156] on h4 "1023,69 GiB" at bounding box center [1183, 155] width 100 height 15
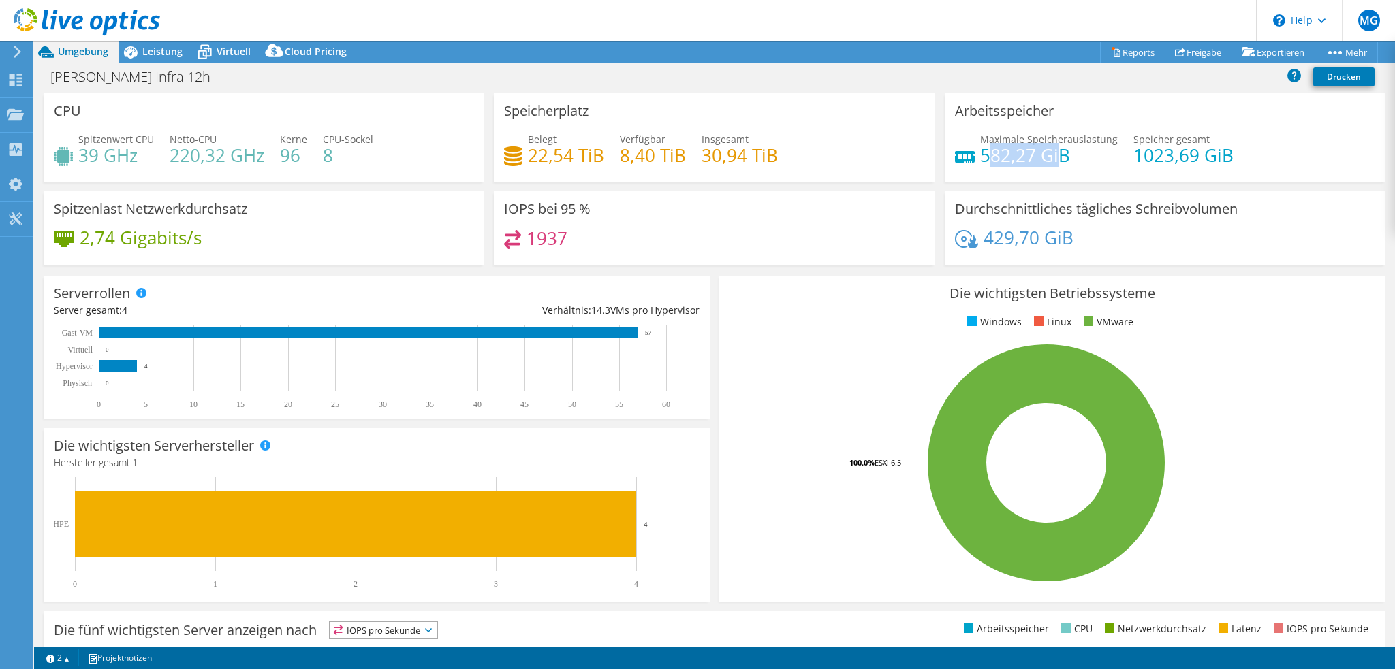
drag, startPoint x: 980, startPoint y: 153, endPoint x: 1051, endPoint y: 155, distance: 71.5
click at [1051, 155] on h4 "582,27 GiB" at bounding box center [1049, 155] width 138 height 15
drag, startPoint x: 1122, startPoint y: 156, endPoint x: 1185, endPoint y: 156, distance: 62.7
click at [1185, 156] on h4 "1023,69 GiB" at bounding box center [1183, 155] width 100 height 15
click at [1133, 157] on h4 "1023,69 GiB" at bounding box center [1183, 155] width 100 height 15
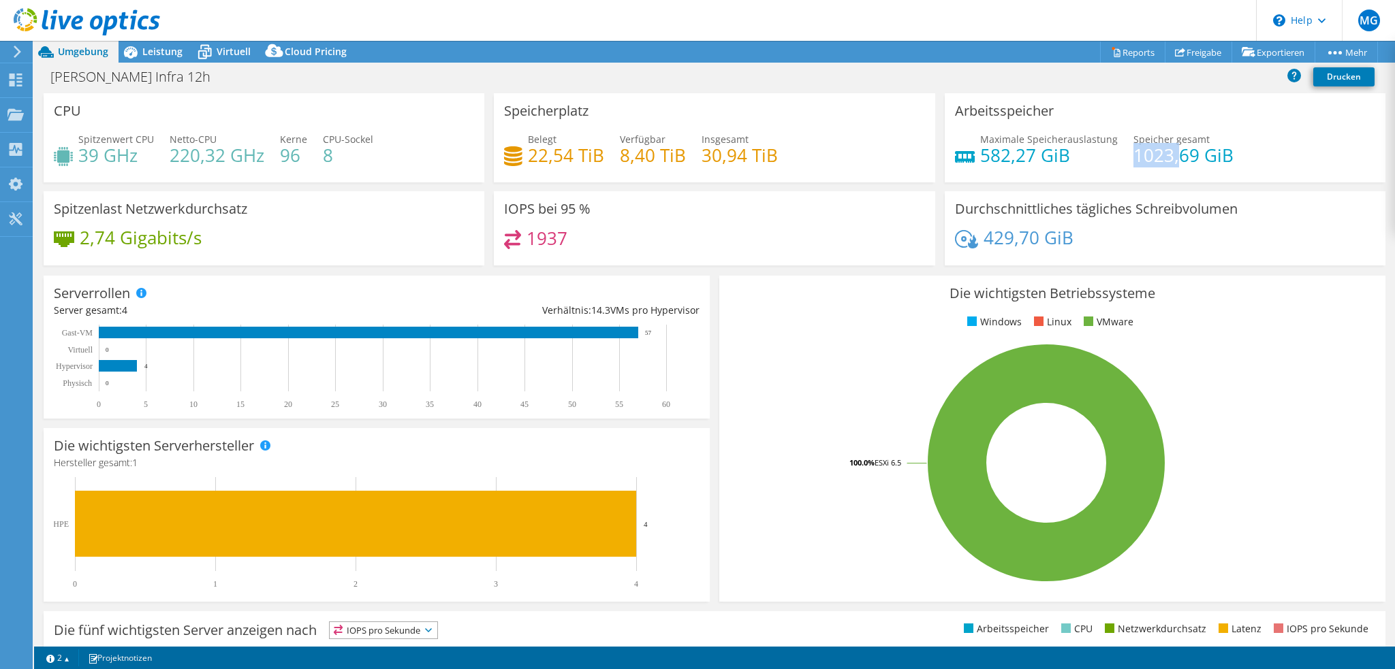
drag, startPoint x: 1122, startPoint y: 157, endPoint x: 1166, endPoint y: 157, distance: 44.3
click at [1166, 157] on h4 "1023,69 GiB" at bounding box center [1183, 155] width 100 height 15
click at [159, 58] on div "Leistung" at bounding box center [155, 52] width 74 height 22
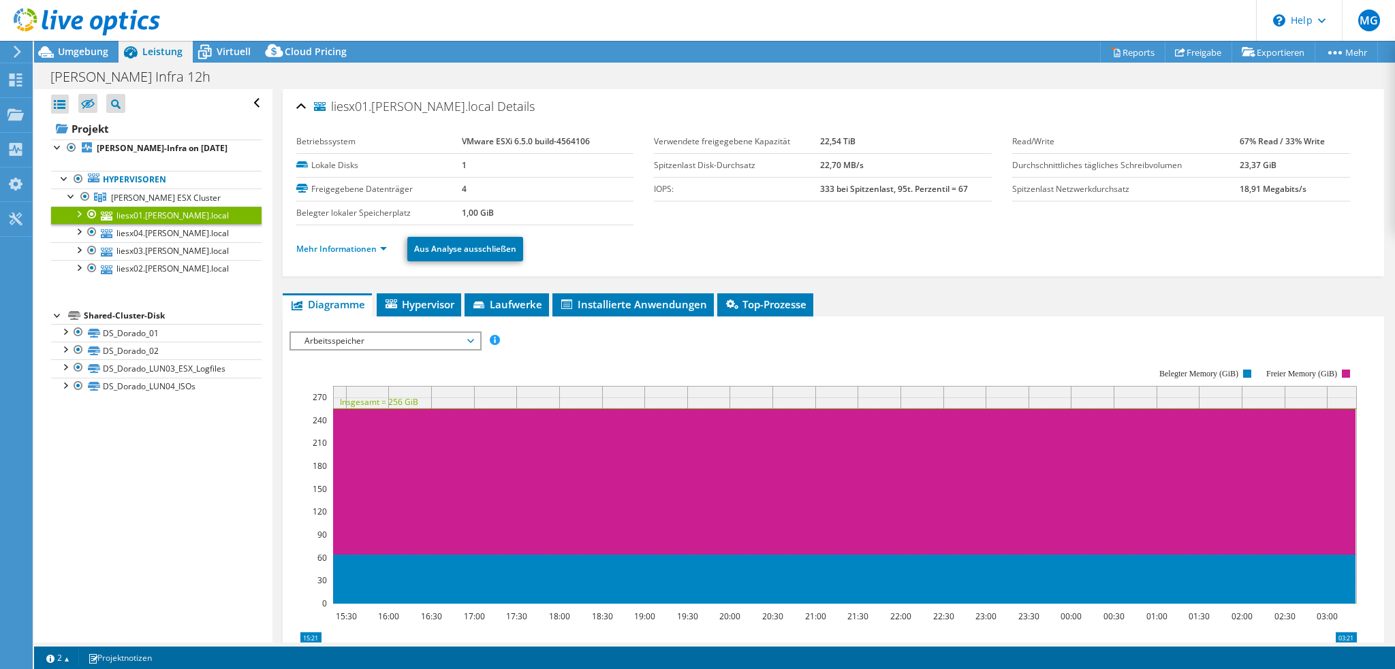
click at [159, 58] on div "Leistung" at bounding box center [155, 52] width 74 height 22
click at [354, 247] on link "Mehr Informationen" at bounding box center [341, 249] width 91 height 12
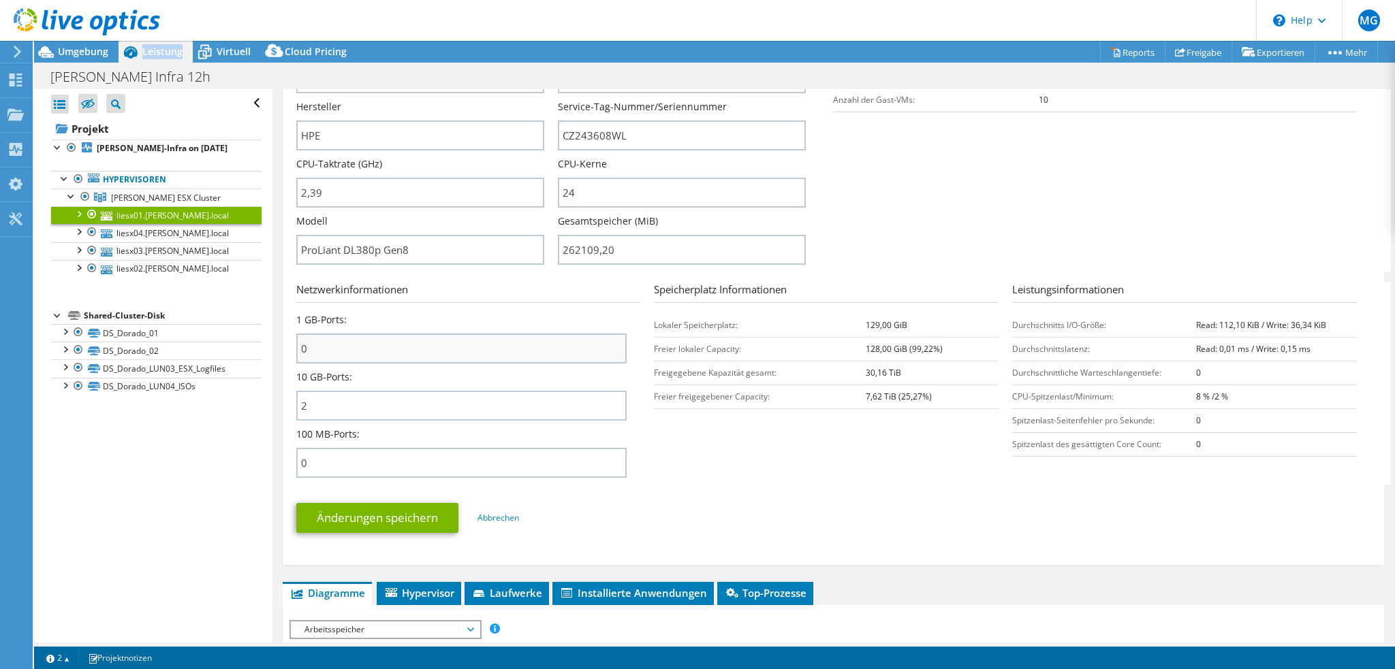
scroll to position [341, 0]
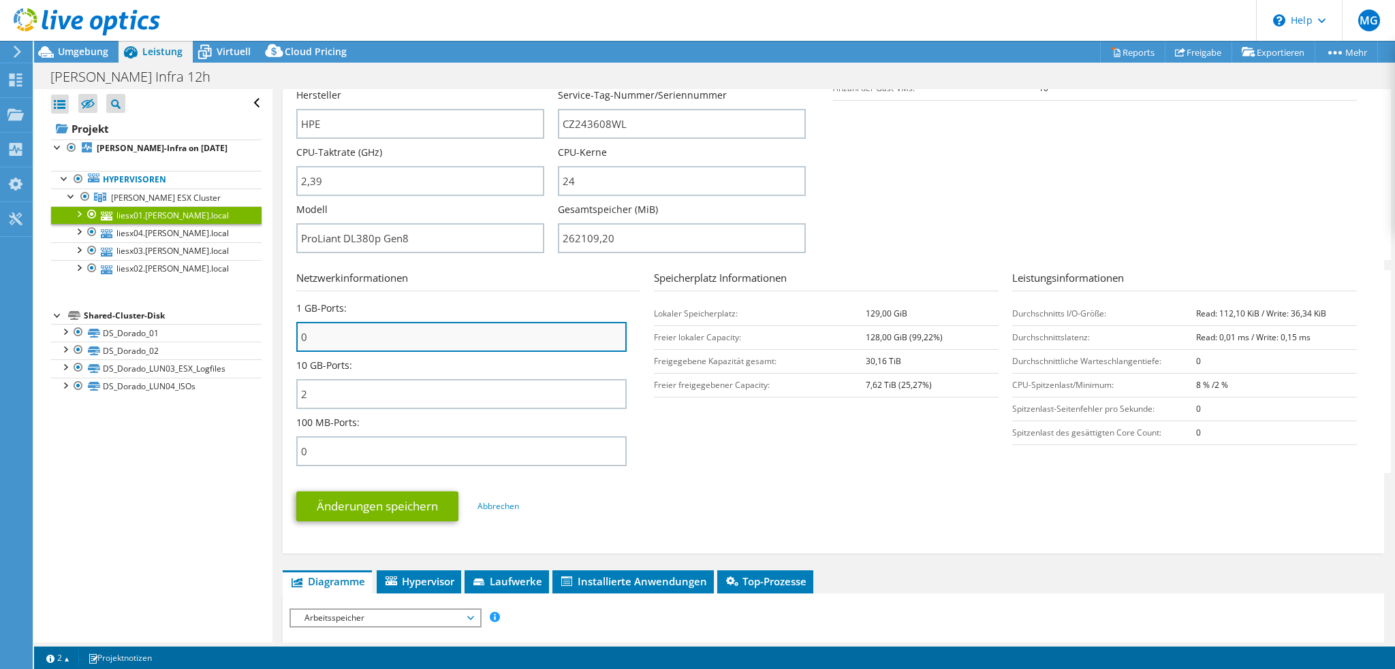
click at [336, 332] on input "0" at bounding box center [461, 337] width 331 height 30
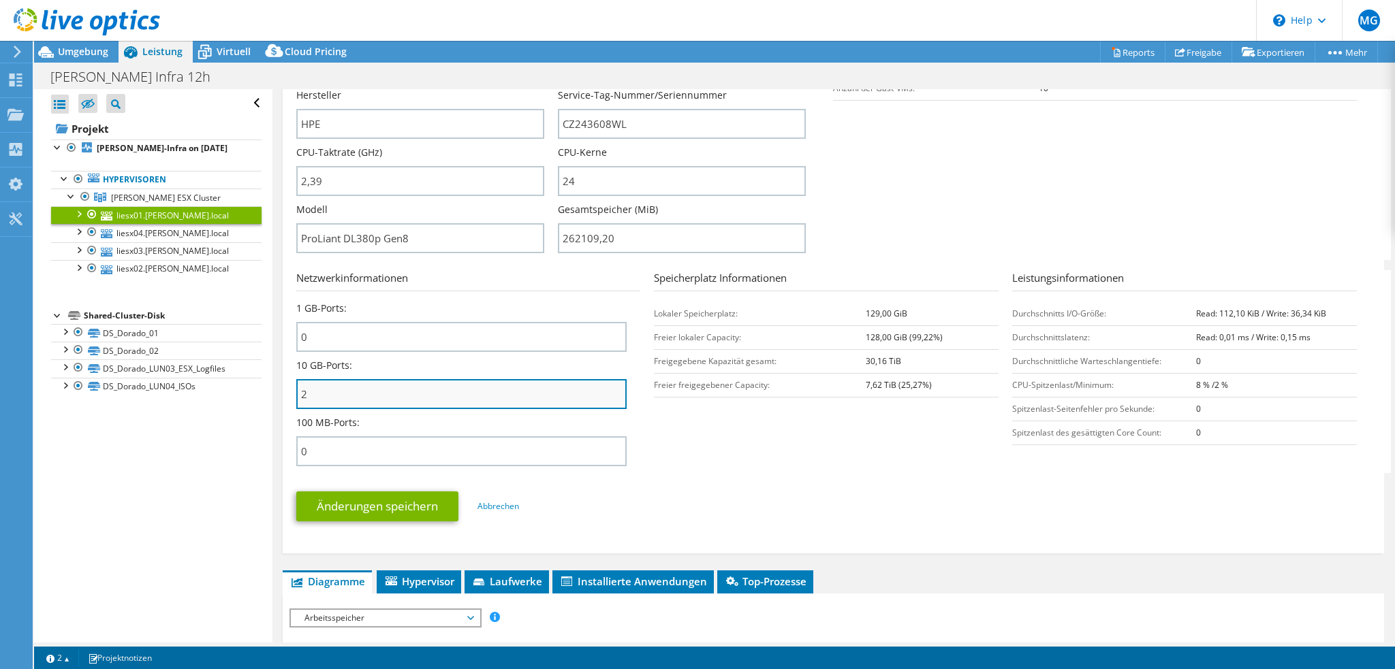
click at [330, 394] on input "2" at bounding box center [461, 394] width 331 height 30
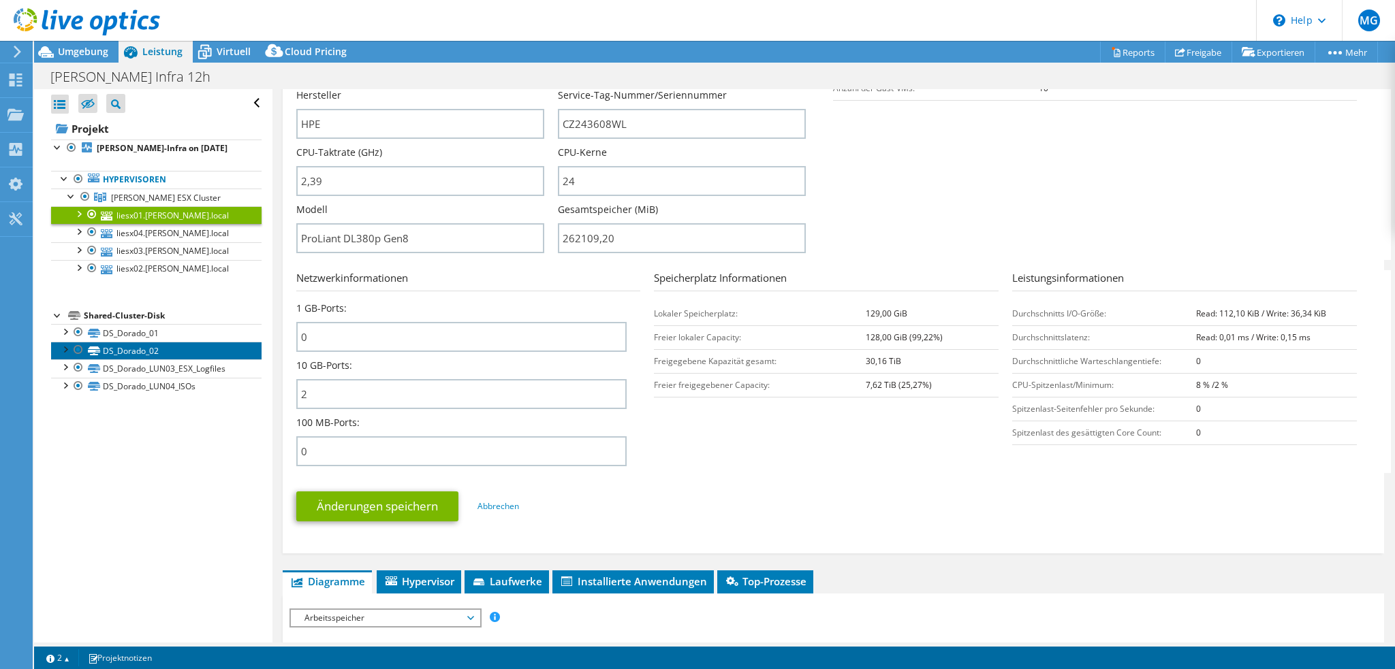
click at [131, 350] on link "DS_Dorado_02" at bounding box center [156, 351] width 210 height 18
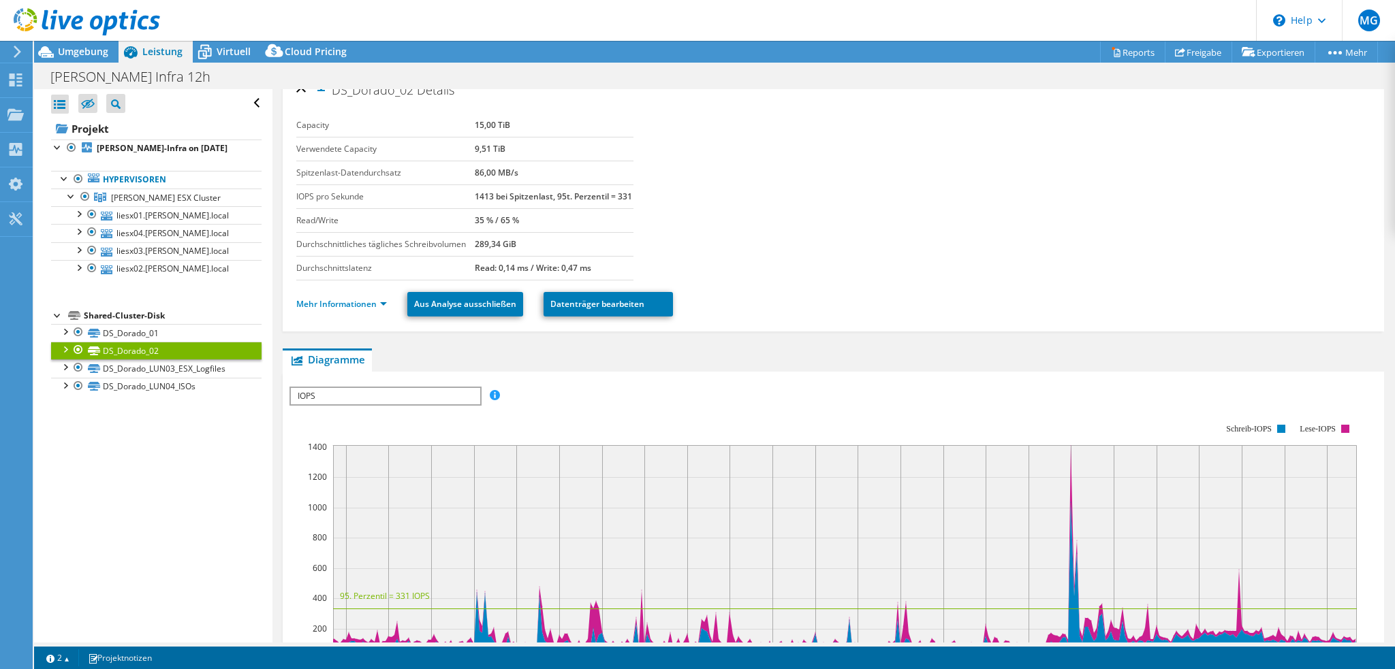
scroll to position [0, 0]
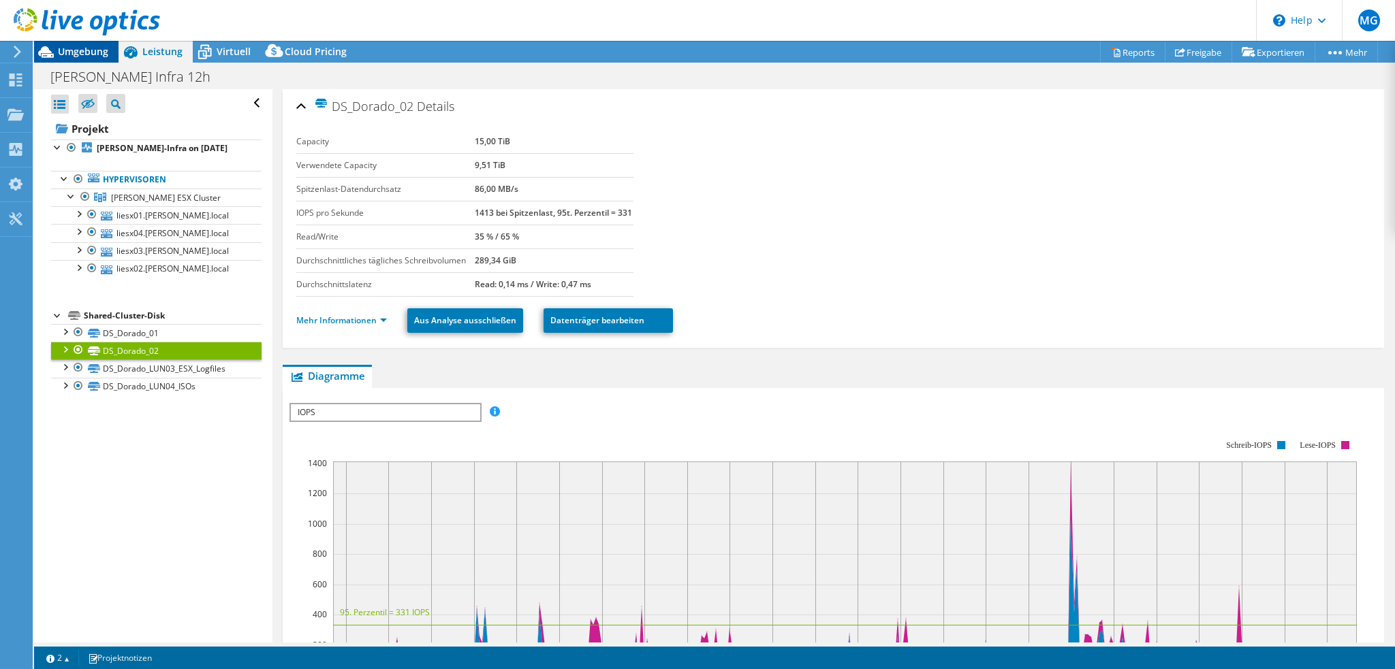
click at [80, 57] on span "Umgebung" at bounding box center [83, 51] width 50 height 13
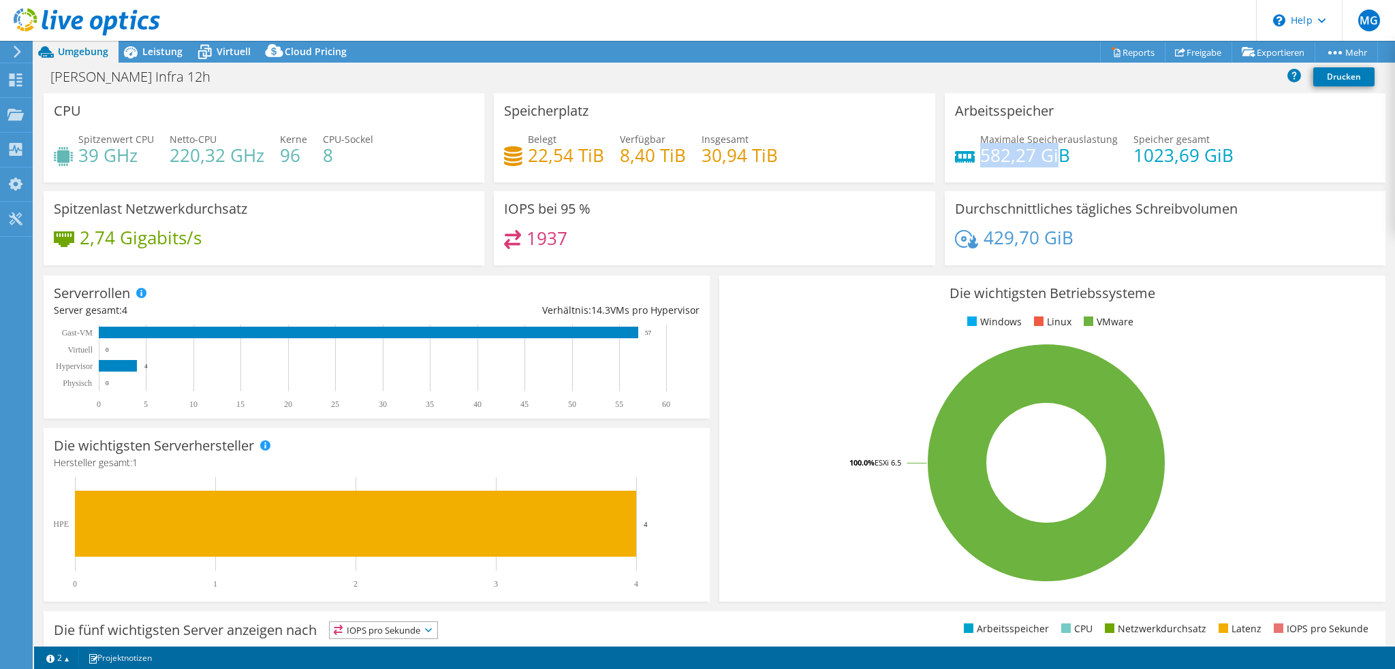
drag, startPoint x: 977, startPoint y: 153, endPoint x: 1048, endPoint y: 161, distance: 71.4
click at [1048, 161] on h4 "582,27 GiB" at bounding box center [1049, 155] width 138 height 15
click at [163, 59] on div "Leistung" at bounding box center [155, 52] width 74 height 22
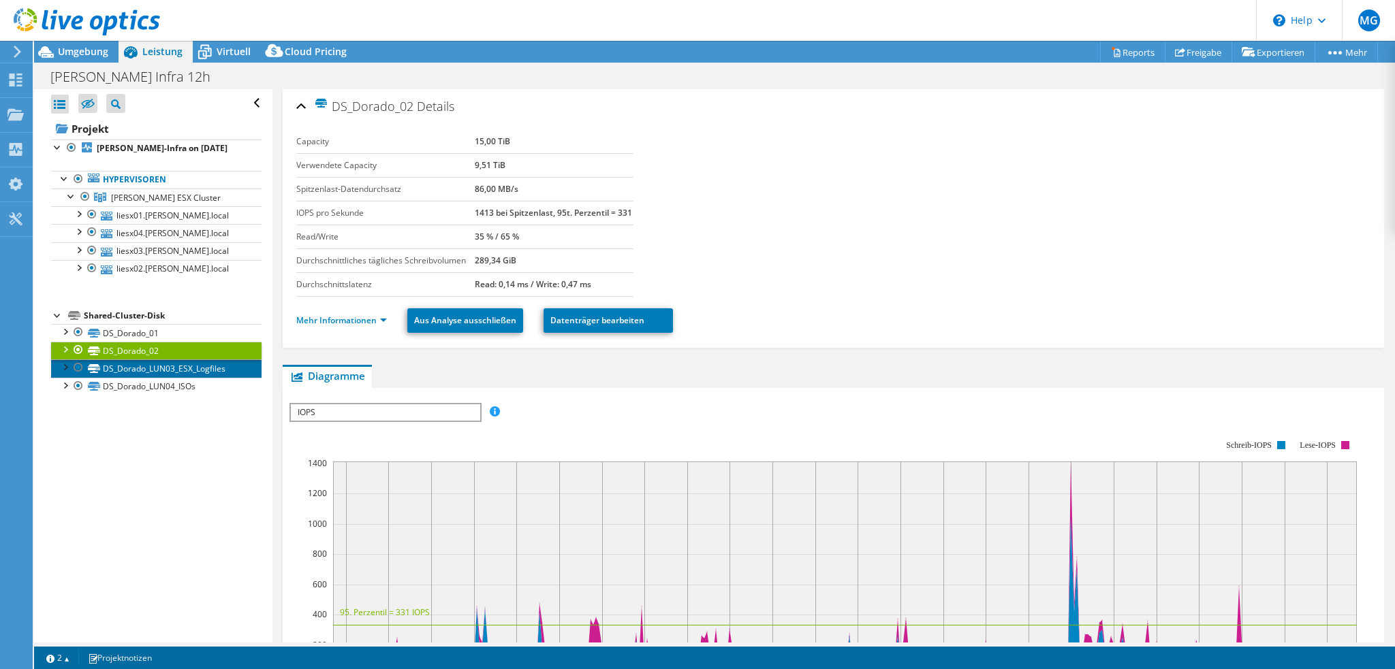
click at [143, 370] on link "DS_Dorado_LUN03_ESX_Logfiles" at bounding box center [156, 369] width 210 height 18
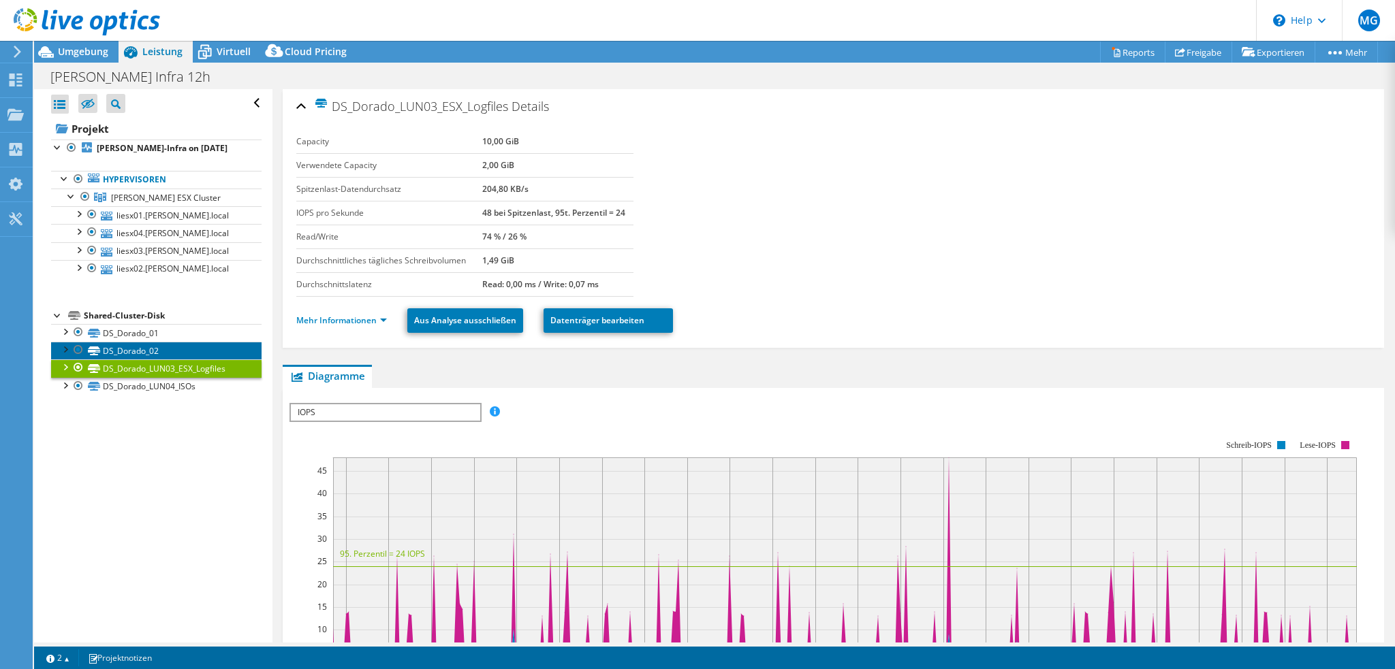
click at [139, 351] on link "DS_Dorado_02" at bounding box center [156, 351] width 210 height 18
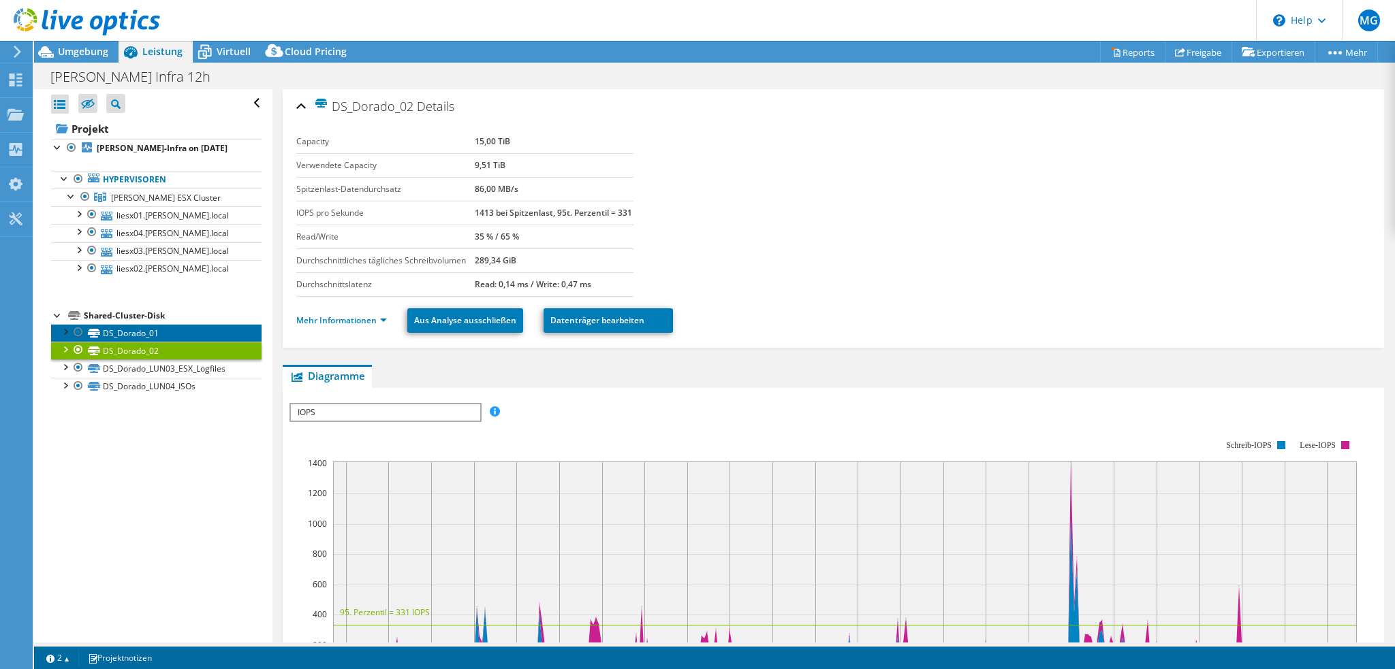
click at [137, 330] on link "DS_Dorado_01" at bounding box center [156, 333] width 210 height 18
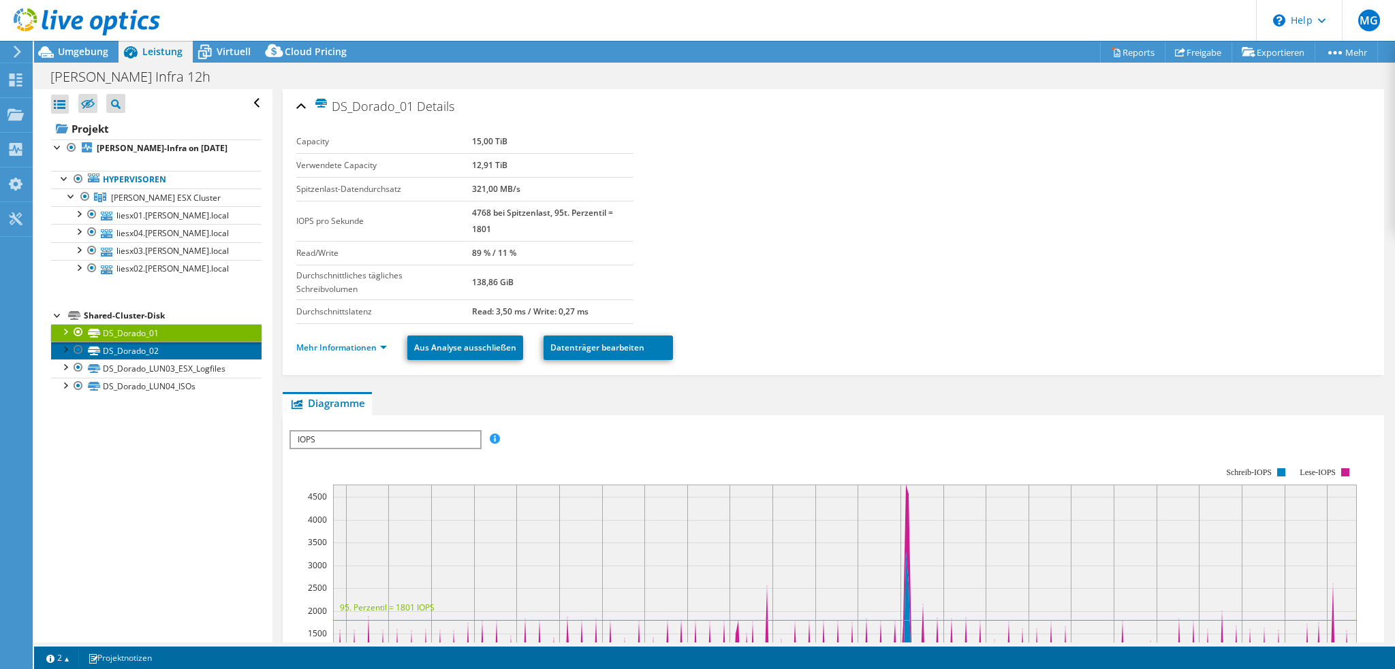
click at [138, 346] on link "DS_Dorado_02" at bounding box center [156, 351] width 210 height 18
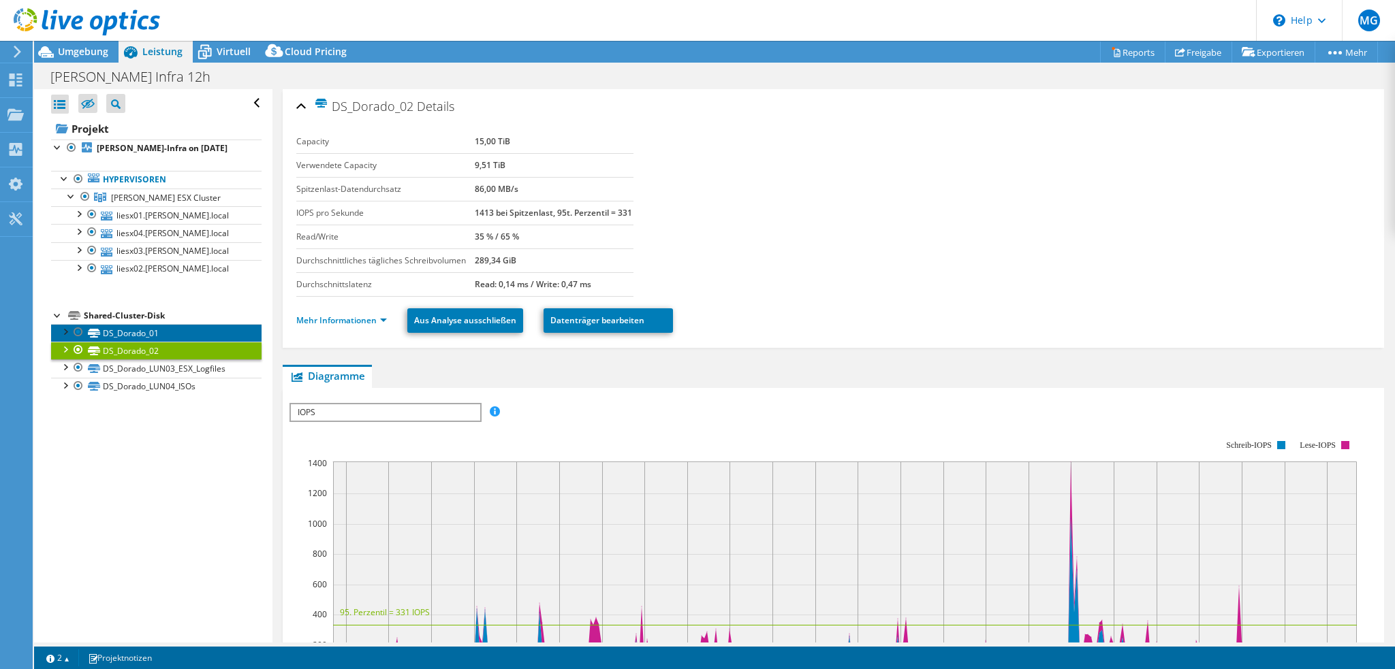
click at [136, 332] on link "DS_Dorado_01" at bounding box center [156, 333] width 210 height 18
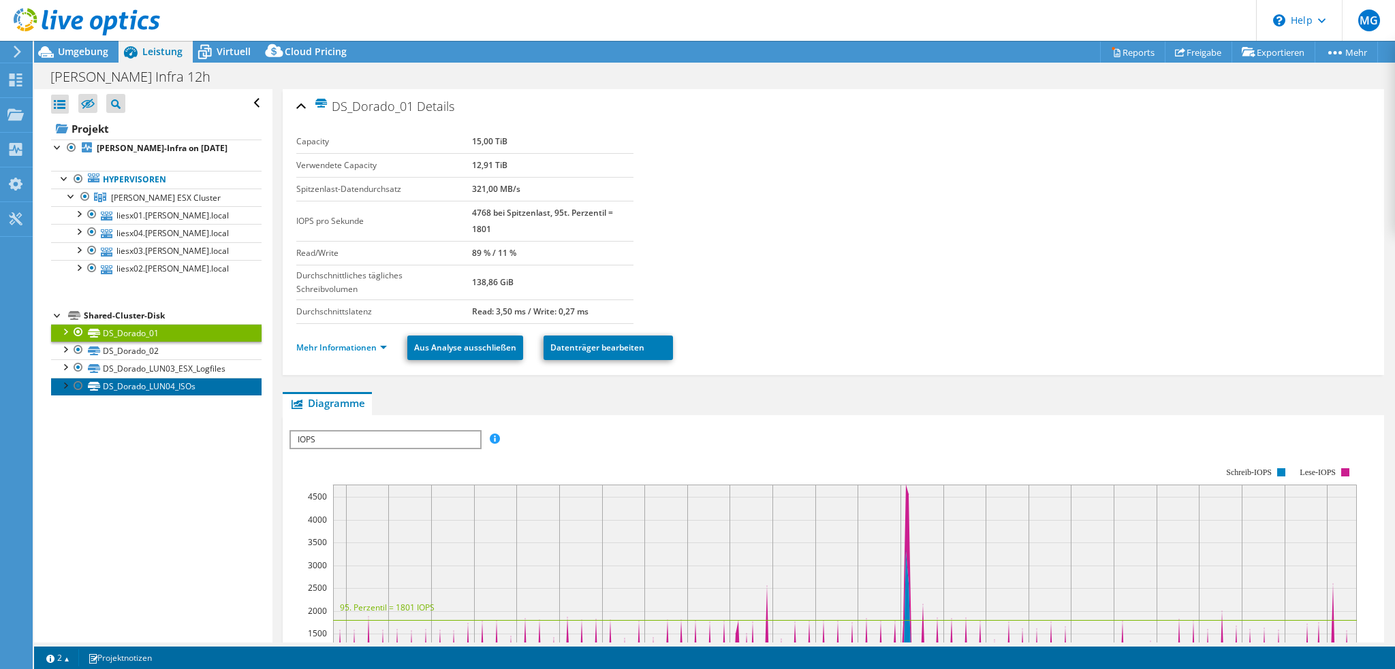
click at [140, 387] on link "DS_Dorado_LUN04_ISOs" at bounding box center [156, 387] width 210 height 18
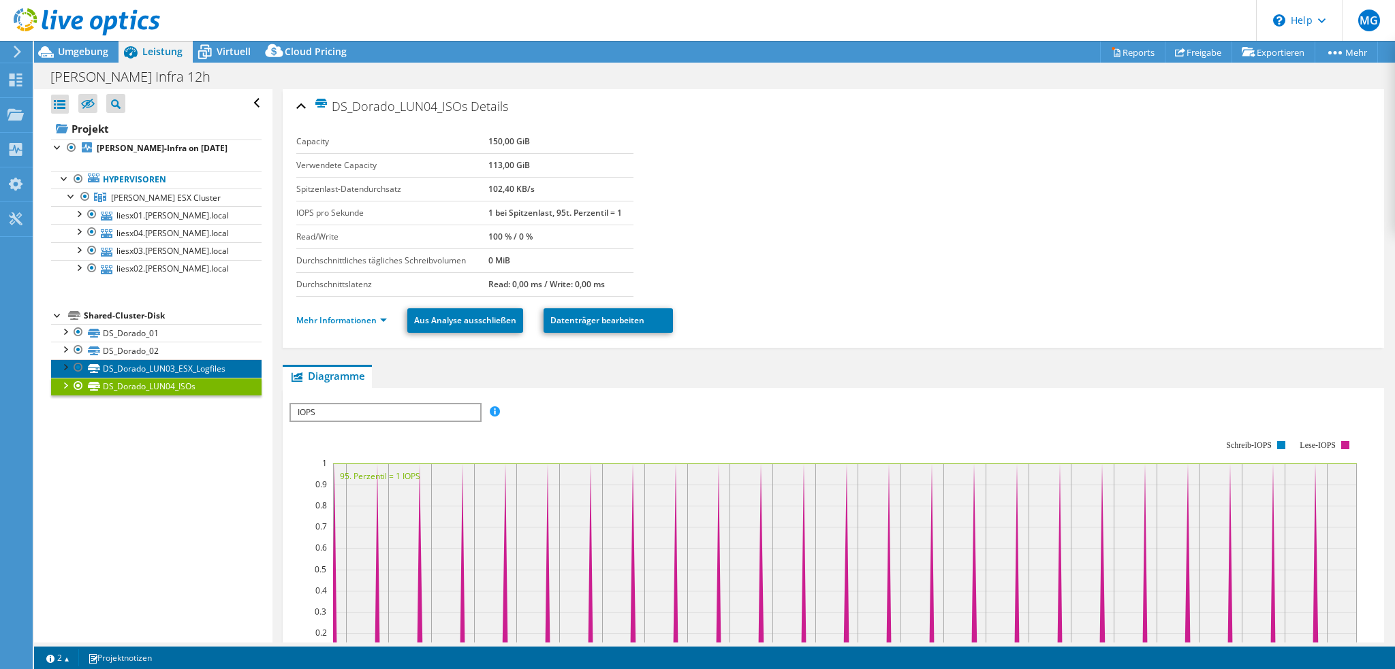
click at [133, 364] on link "DS_Dorado_LUN03_ESX_Logfiles" at bounding box center [156, 369] width 210 height 18
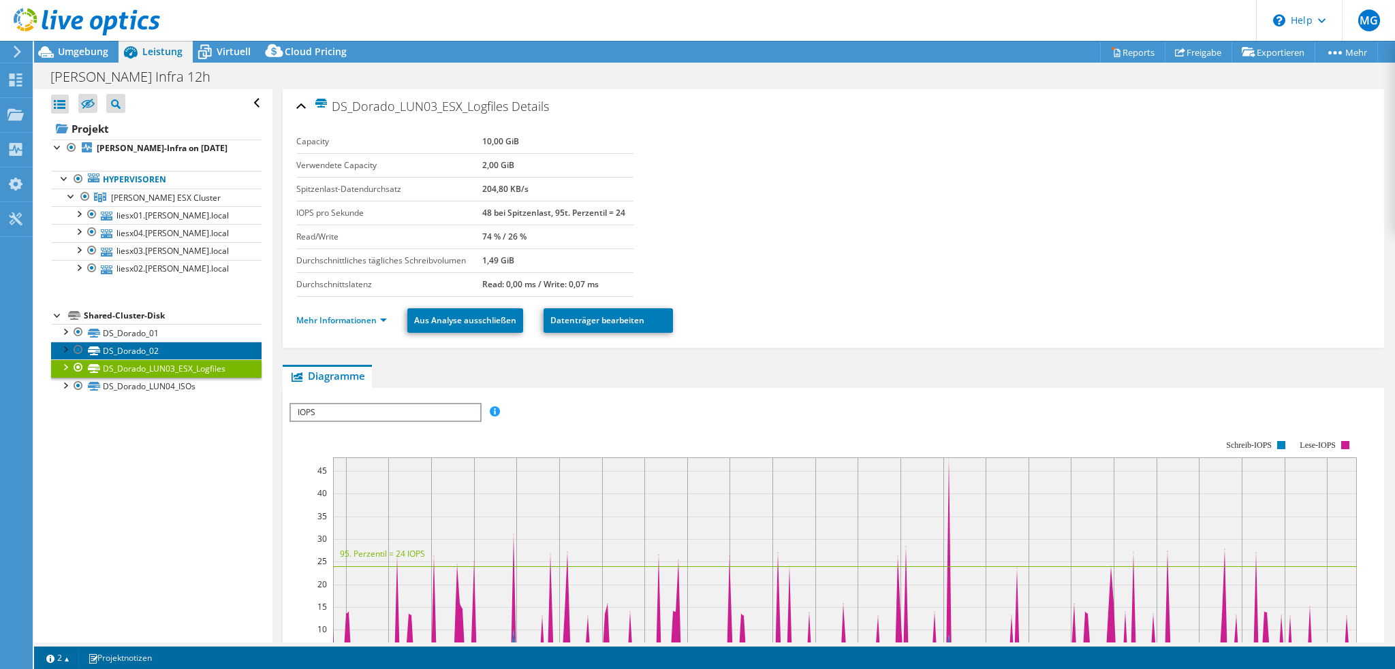
click at [132, 351] on link "DS_Dorado_02" at bounding box center [156, 351] width 210 height 18
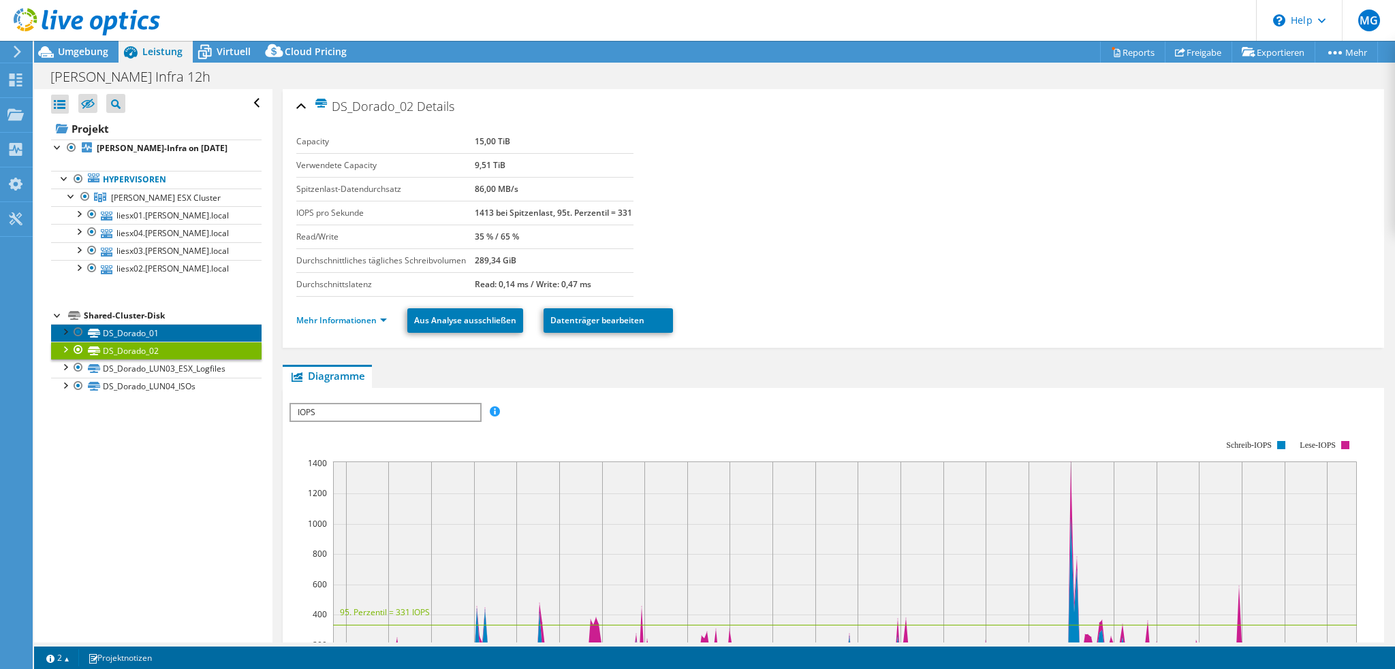
click at [131, 333] on link "DS_Dorado_01" at bounding box center [156, 333] width 210 height 18
